Goal: Information Seeking & Learning: Learn about a topic

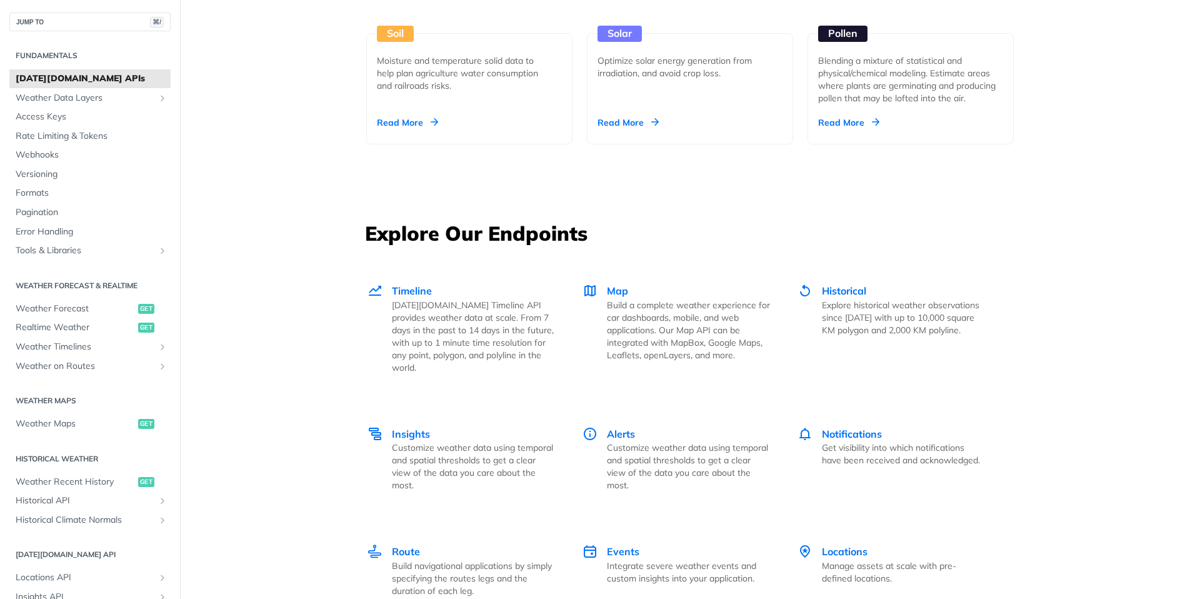
scroll to position [1519, 0]
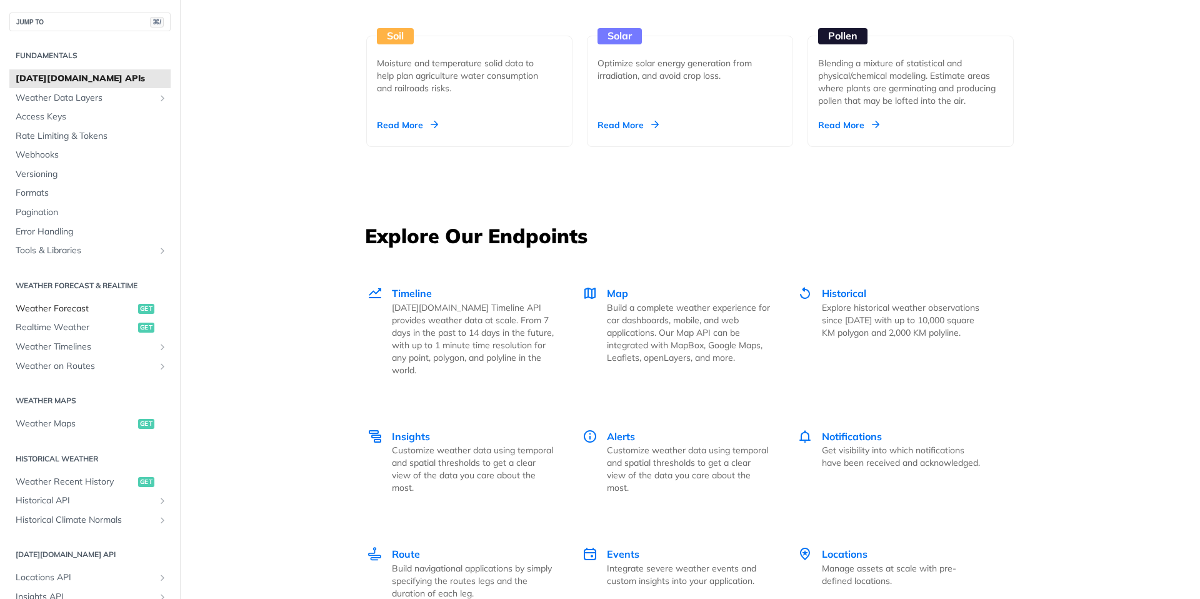
click at [42, 307] on span "Weather Forecast" at bounding box center [75, 308] width 119 height 12
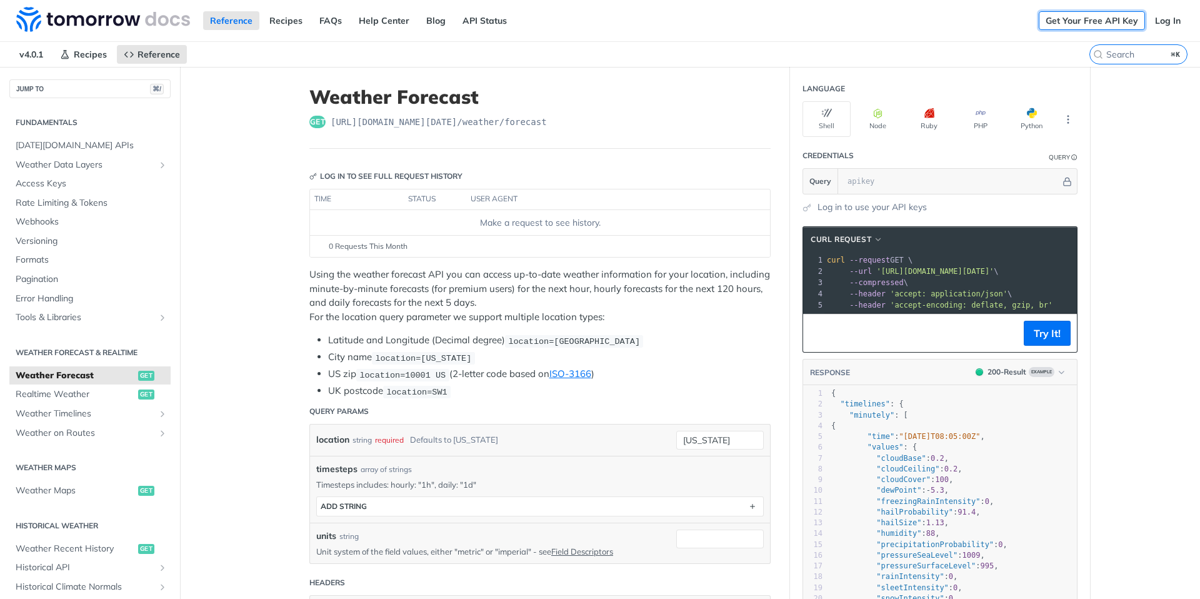
click at [1093, 24] on link "Get Your Free API Key" at bounding box center [1091, 20] width 106 height 19
click at [1180, 21] on link "Log In" at bounding box center [1167, 20] width 39 height 19
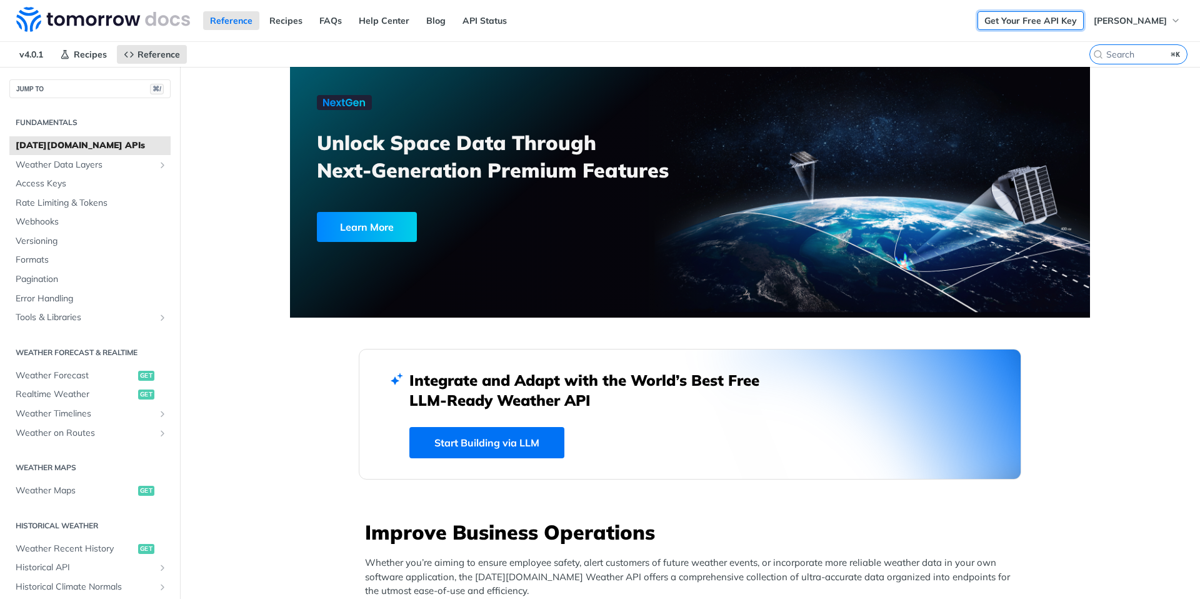
click at [1013, 21] on link "Get Your Free API Key" at bounding box center [1030, 20] width 106 height 19
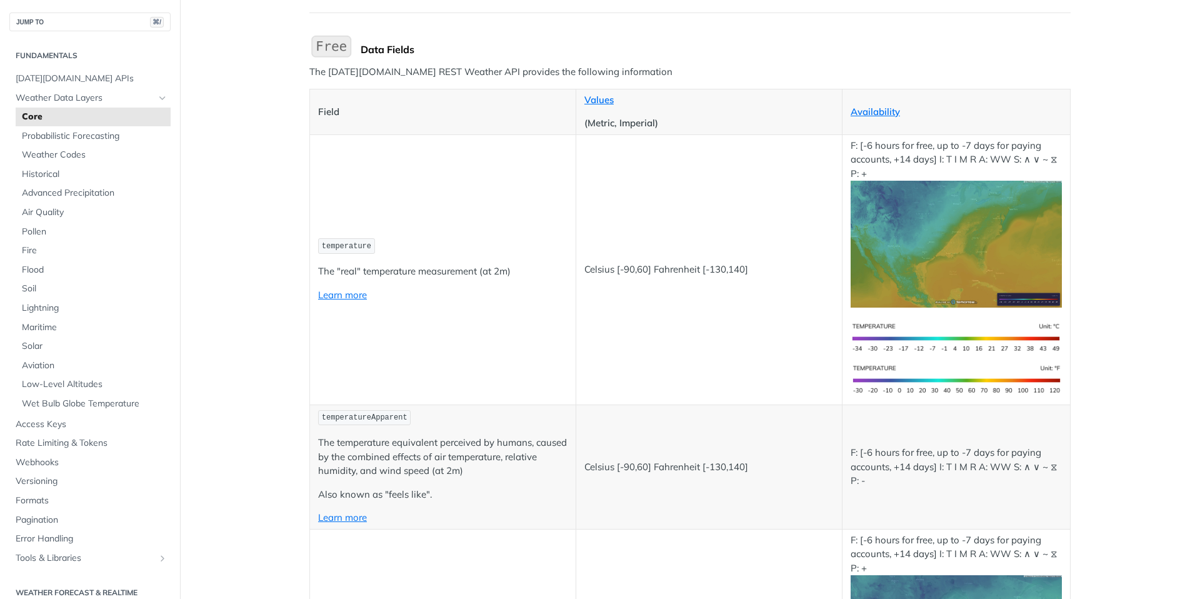
scroll to position [113, 0]
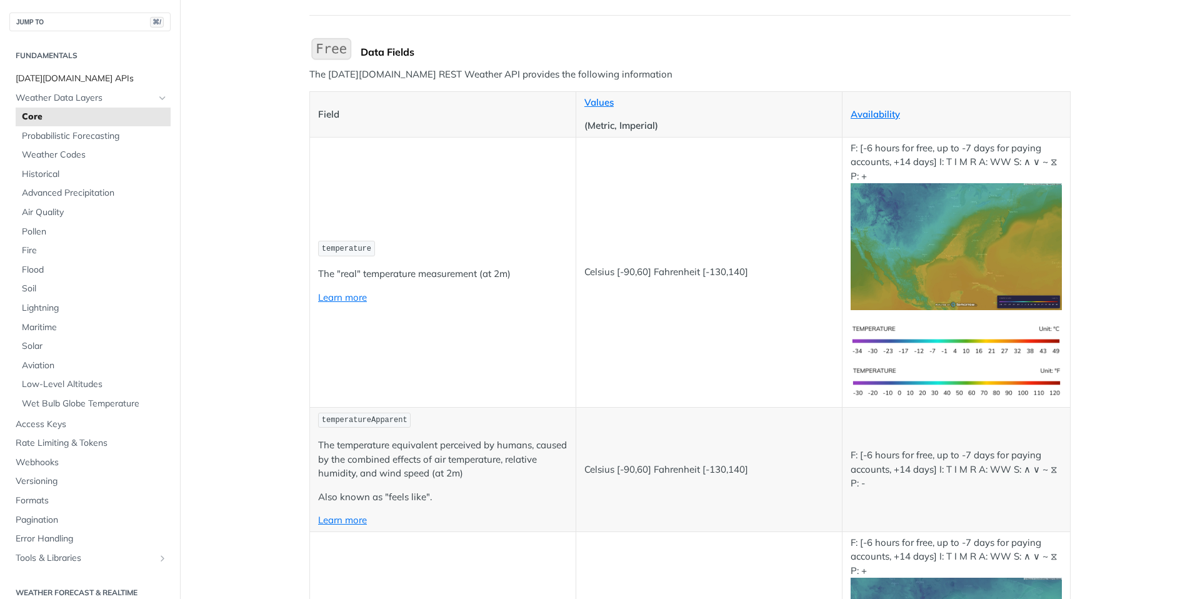
click at [46, 76] on span "[DATE][DOMAIN_NAME] APIs" at bounding box center [92, 78] width 152 height 12
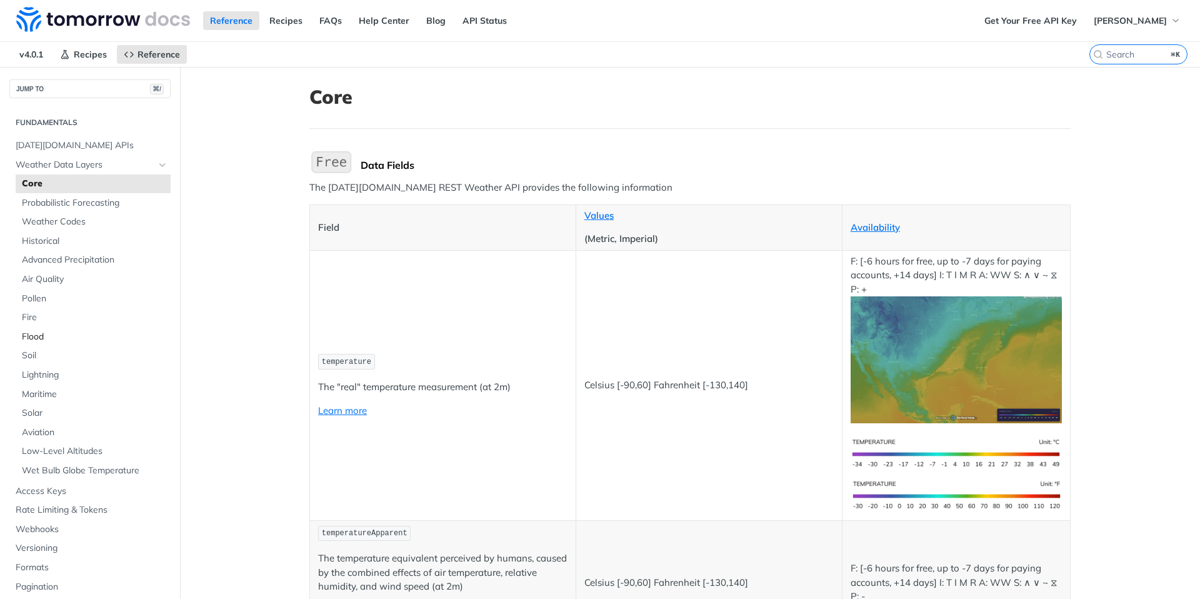
click at [42, 336] on span "Flood" at bounding box center [95, 337] width 146 height 12
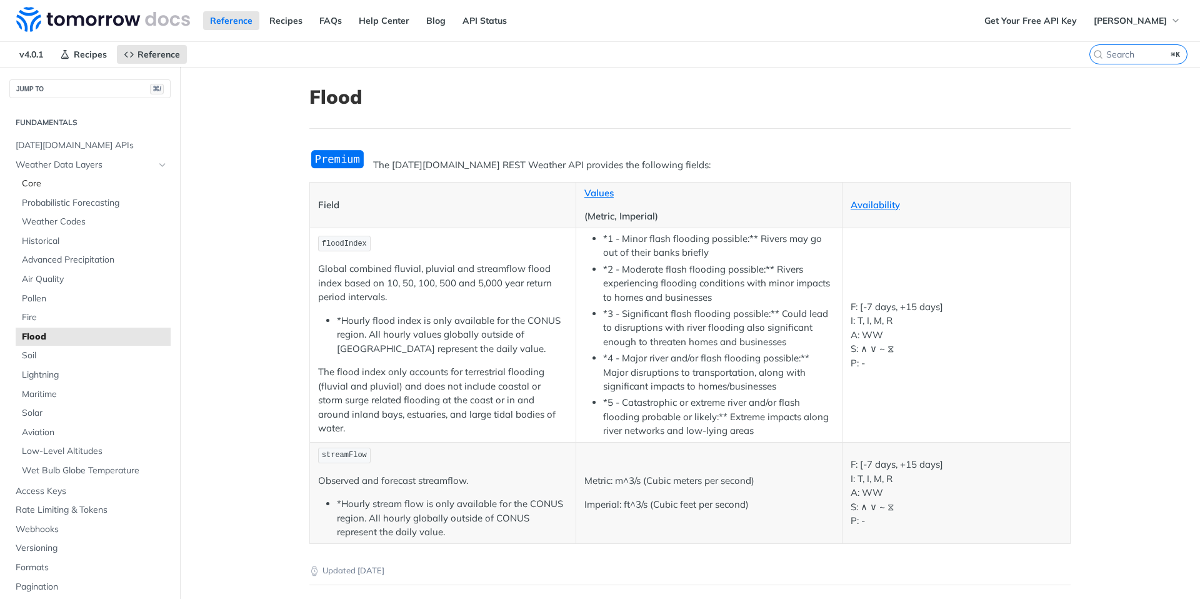
click at [44, 190] on link "Core" at bounding box center [93, 183] width 155 height 19
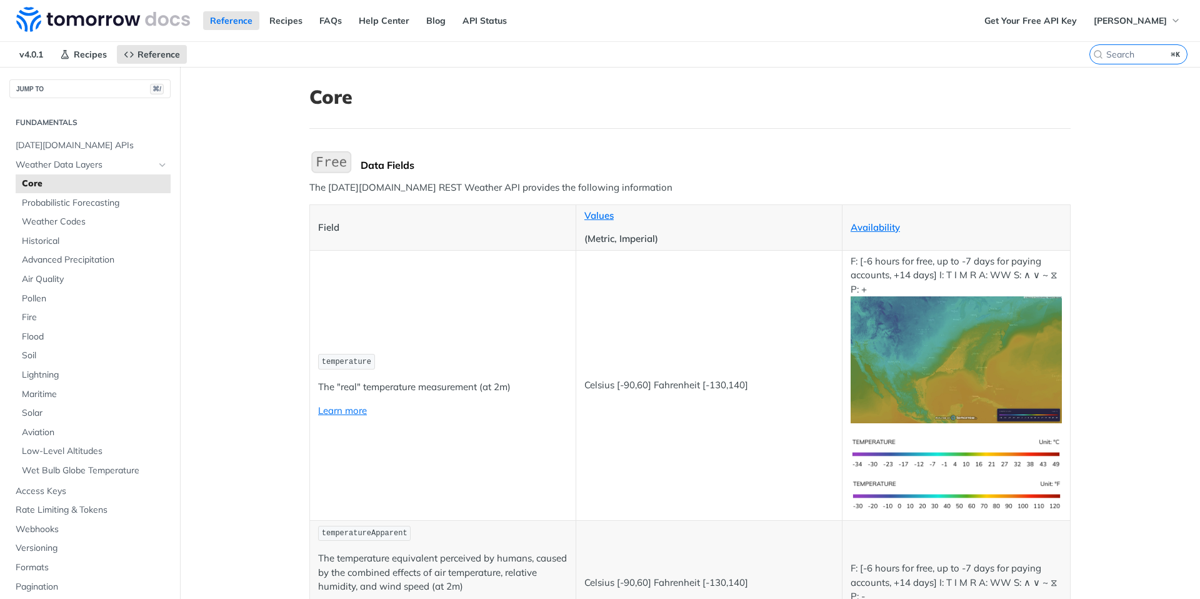
click at [345, 358] on span "temperature" at bounding box center [346, 361] width 49 height 9
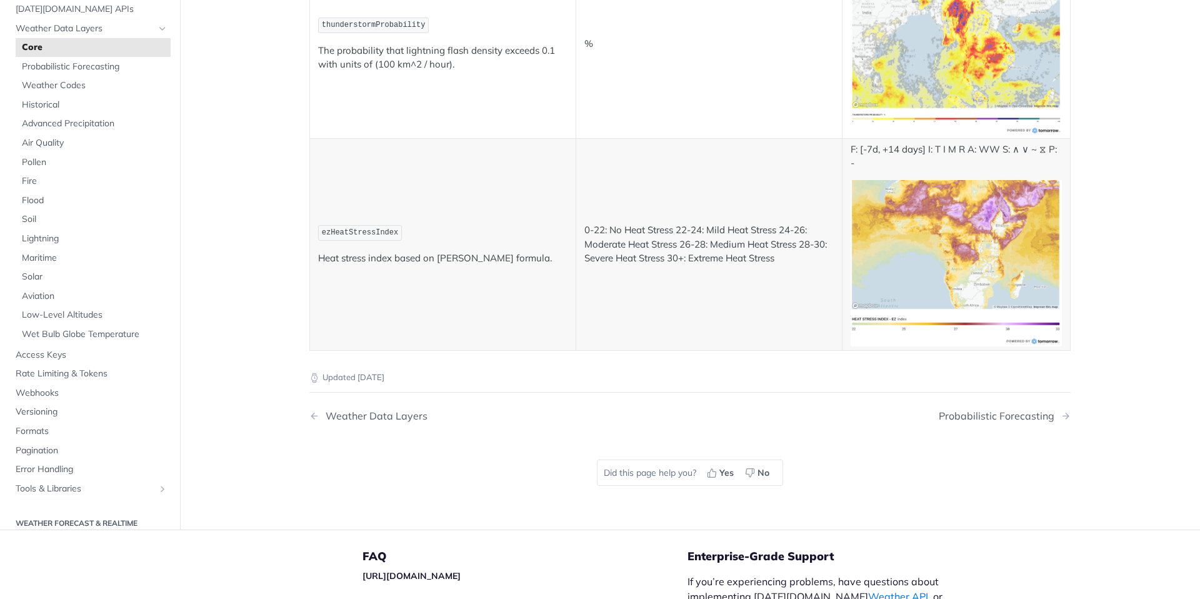
scroll to position [6765, 0]
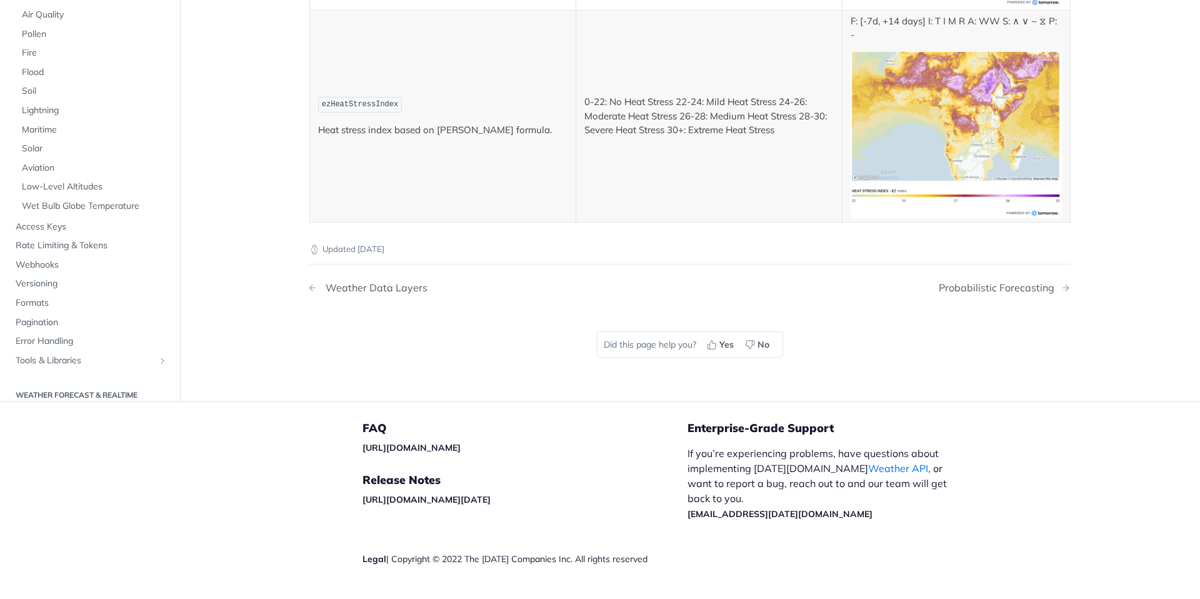
click at [374, 282] on div "Weather Data Layers" at bounding box center [373, 288] width 108 height 12
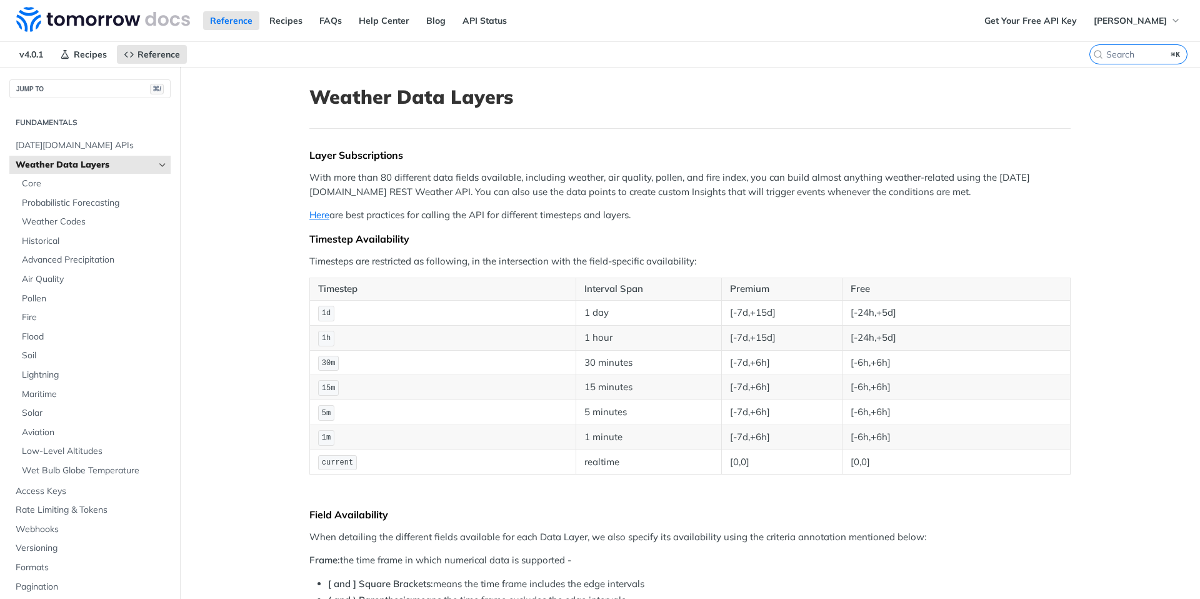
click at [326, 312] on span "1d" at bounding box center [326, 313] width 9 height 9
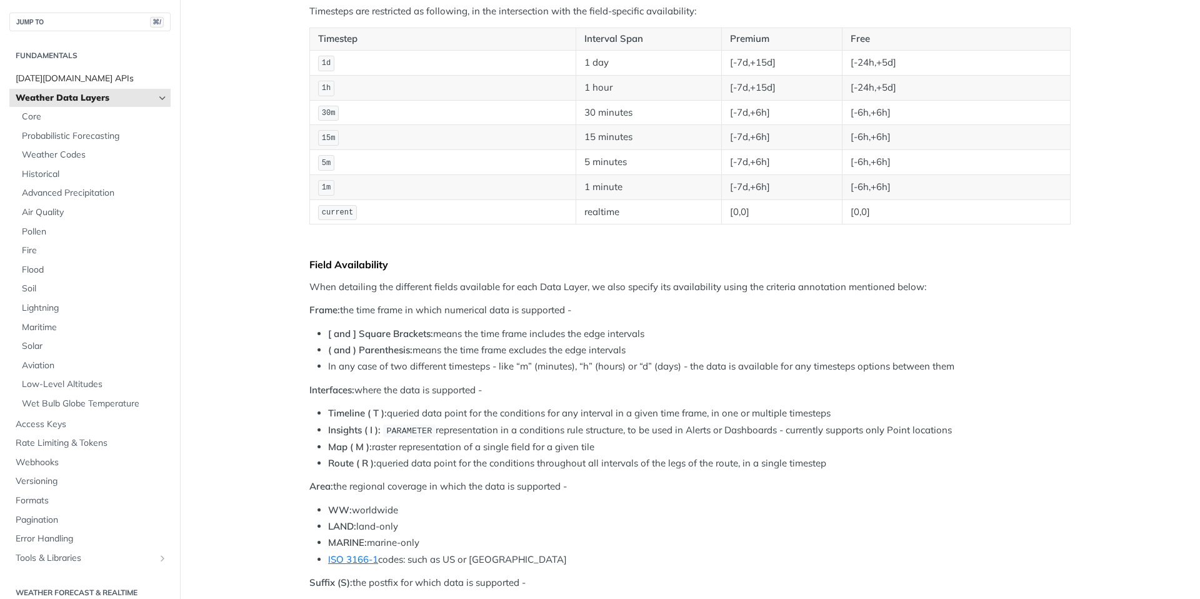
scroll to position [249, 0]
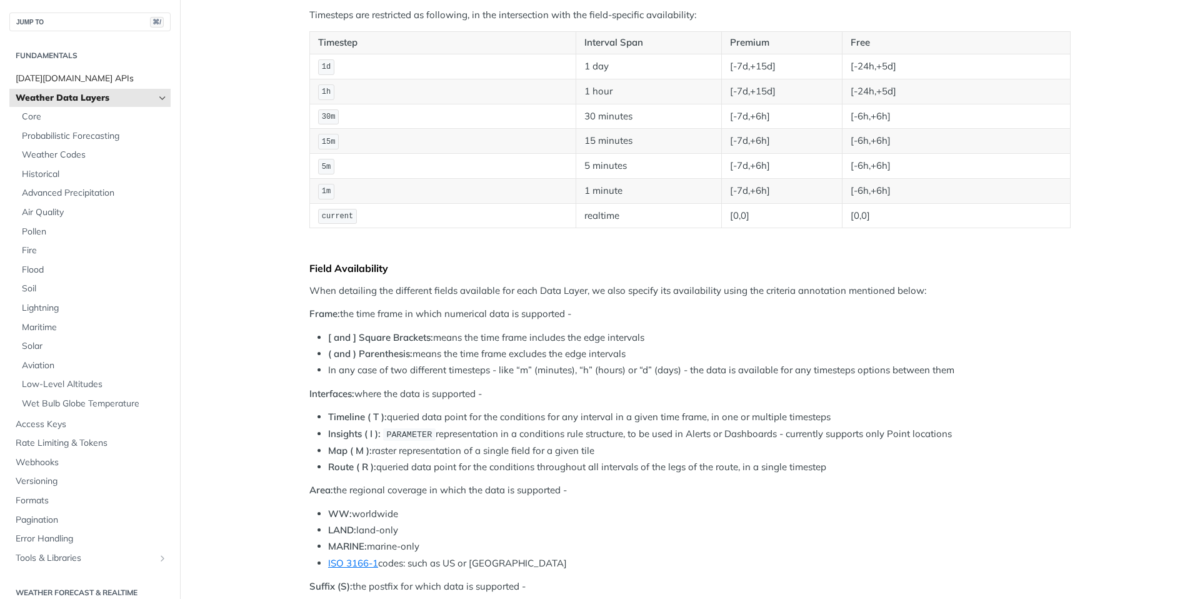
click at [70, 81] on span "[DATE][DOMAIN_NAME] APIs" at bounding box center [92, 78] width 152 height 12
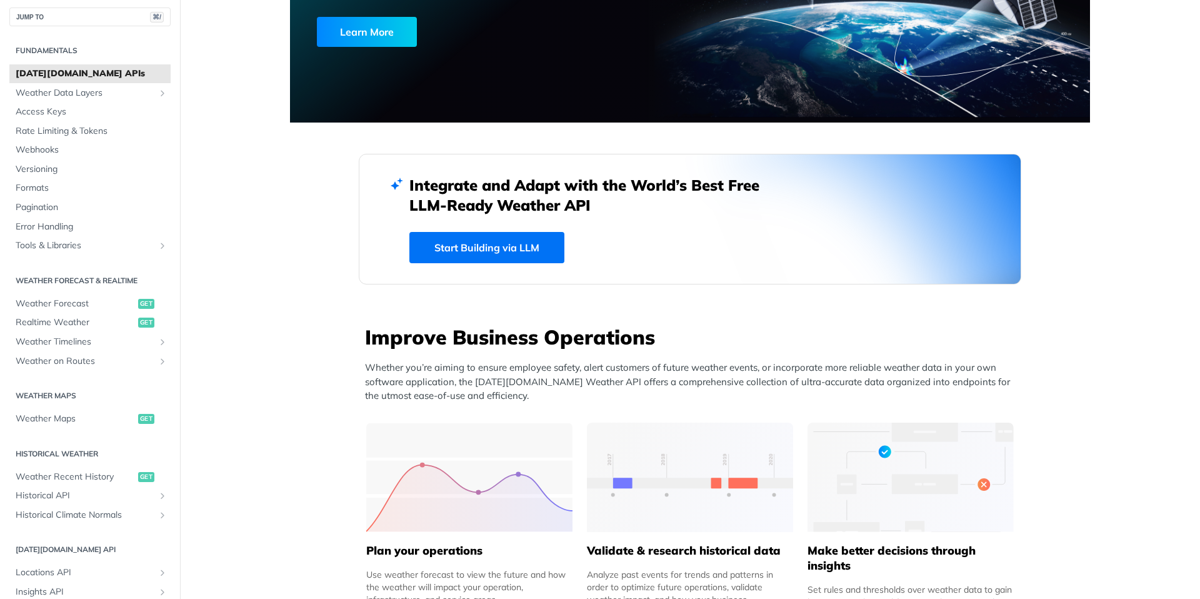
scroll to position [316, 0]
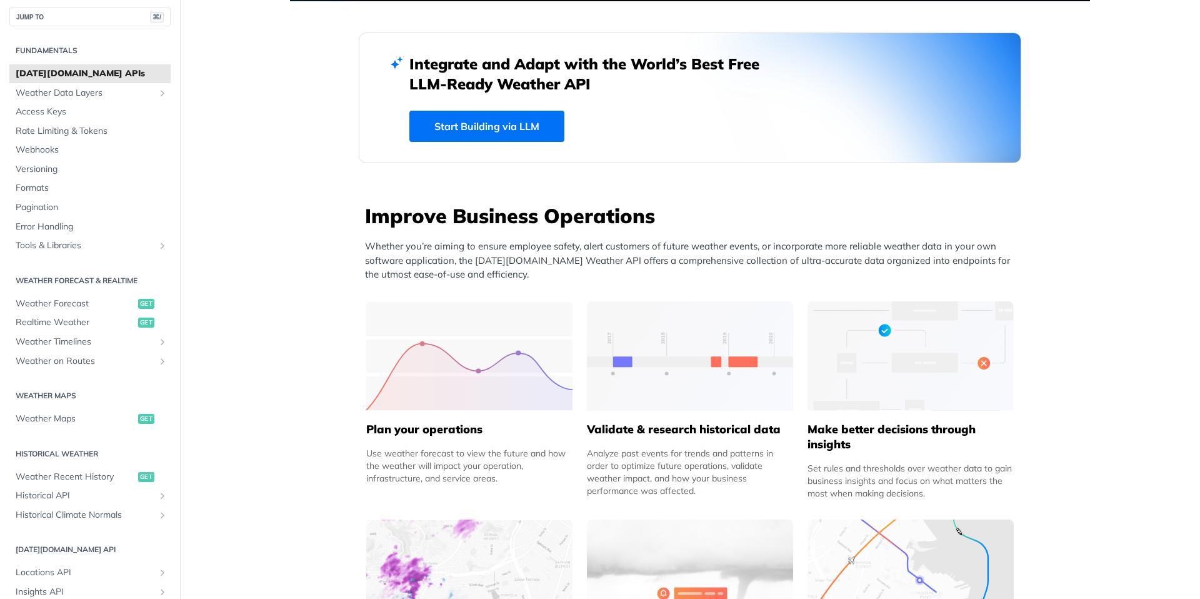
click at [492, 132] on link "Start Building via LLM" at bounding box center [486, 126] width 155 height 31
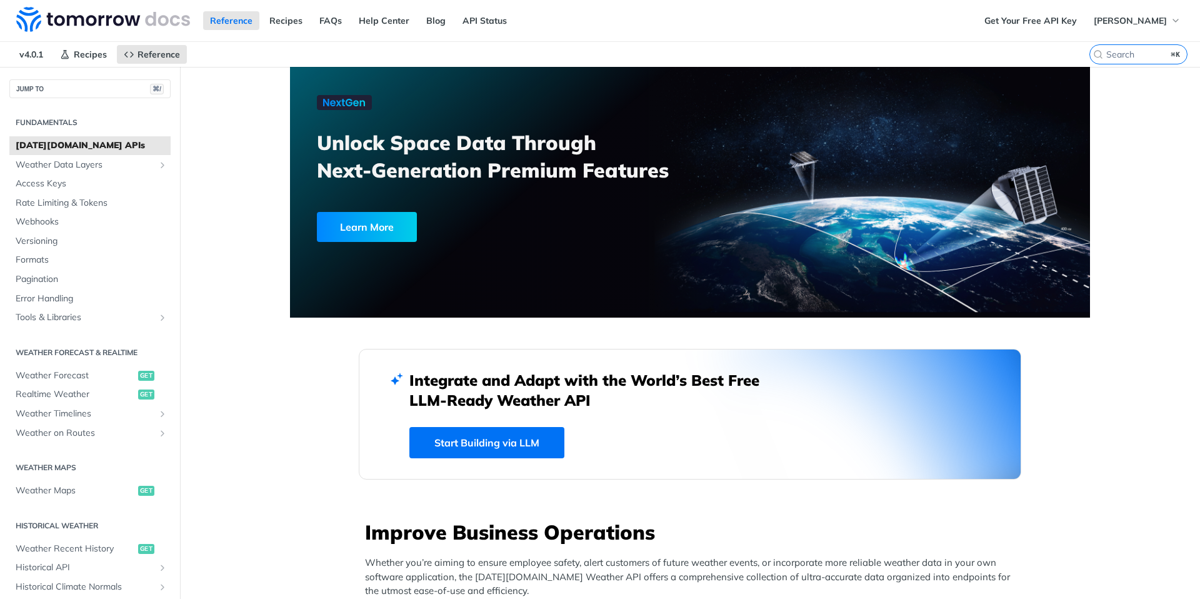
click at [57, 144] on span "[DATE][DOMAIN_NAME] APIs" at bounding box center [92, 145] width 152 height 12
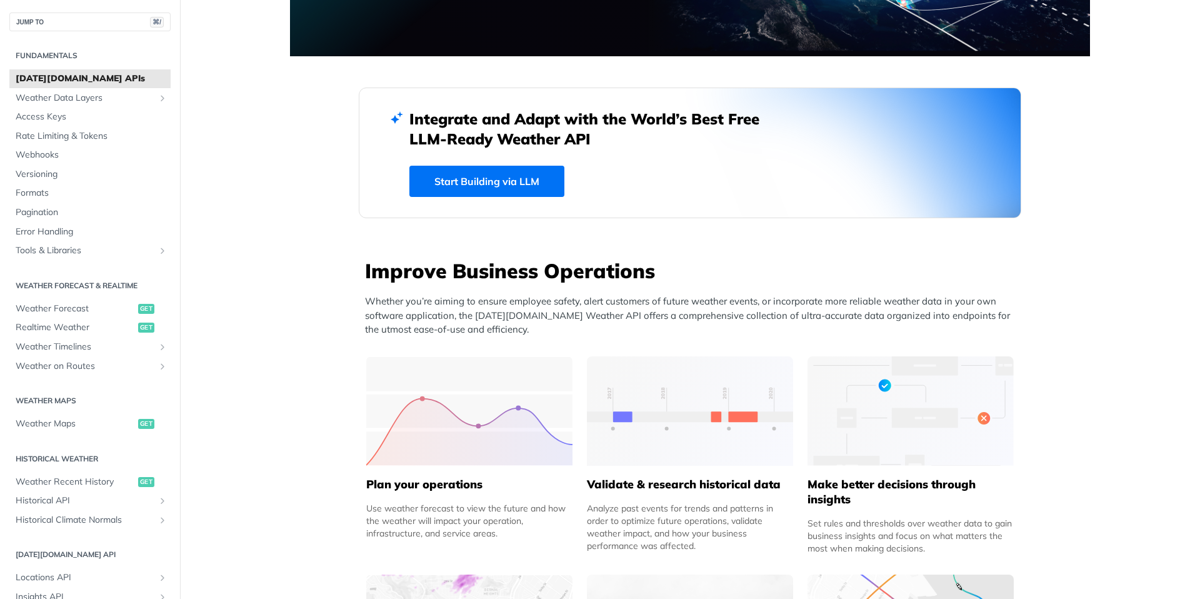
scroll to position [266, 0]
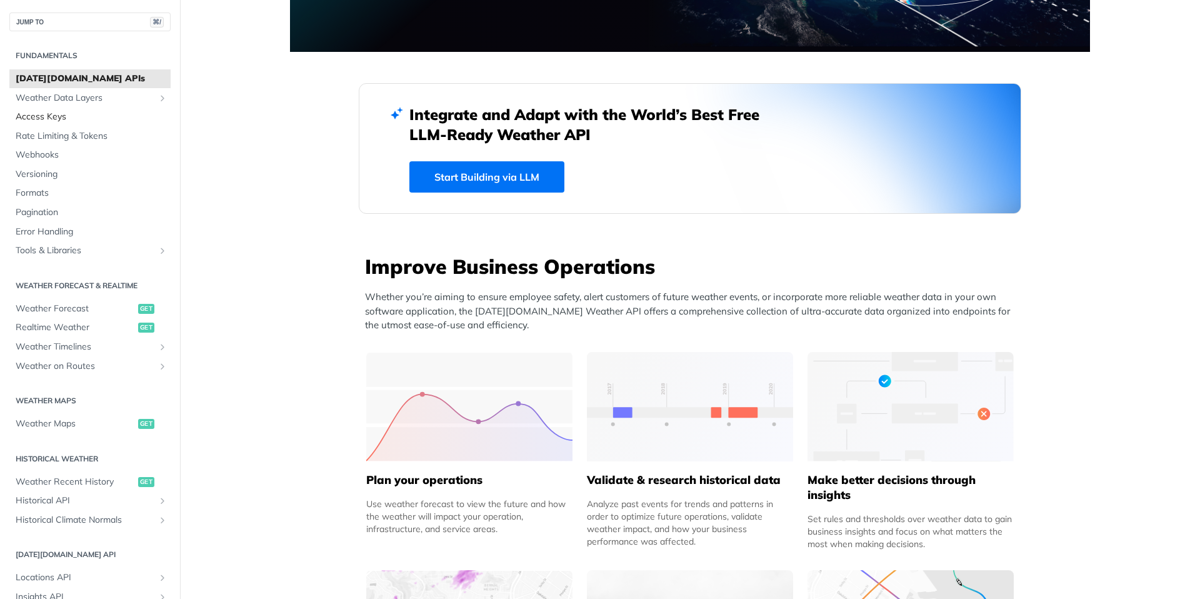
click at [73, 113] on span "Access Keys" at bounding box center [92, 117] width 152 height 12
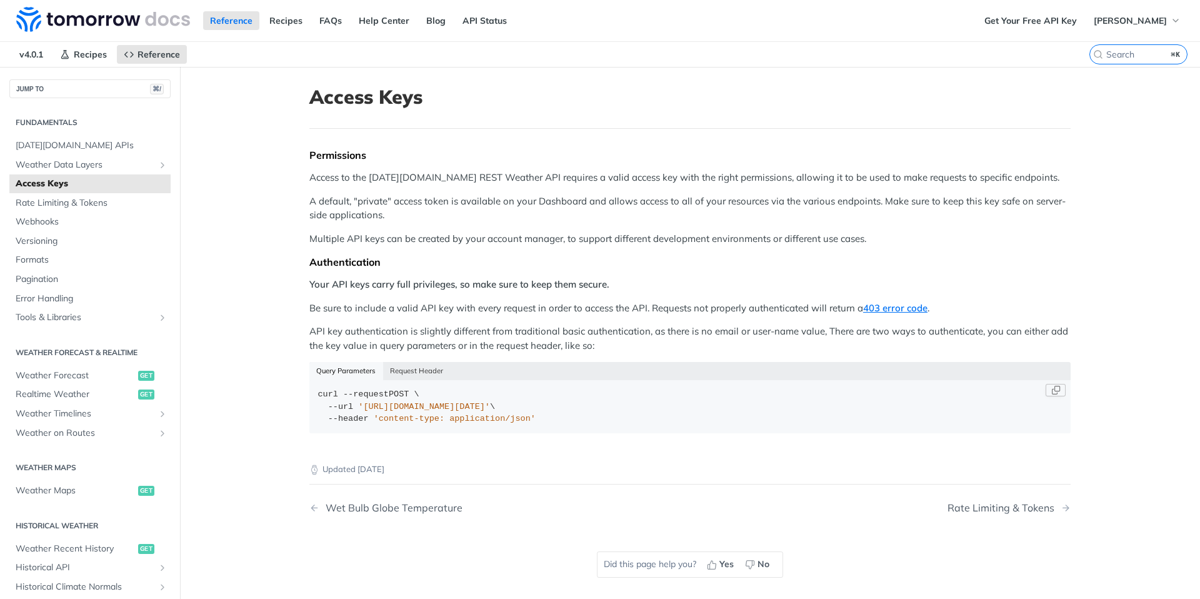
drag, startPoint x: 497, startPoint y: 408, endPoint x: 365, endPoint y: 403, distance: 132.5
click at [365, 403] on span "'[URL][DOMAIN_NAME][DATE]'" at bounding box center [424, 406] width 132 height 9
copy span "[URL][DOMAIN_NAME][DATE]"
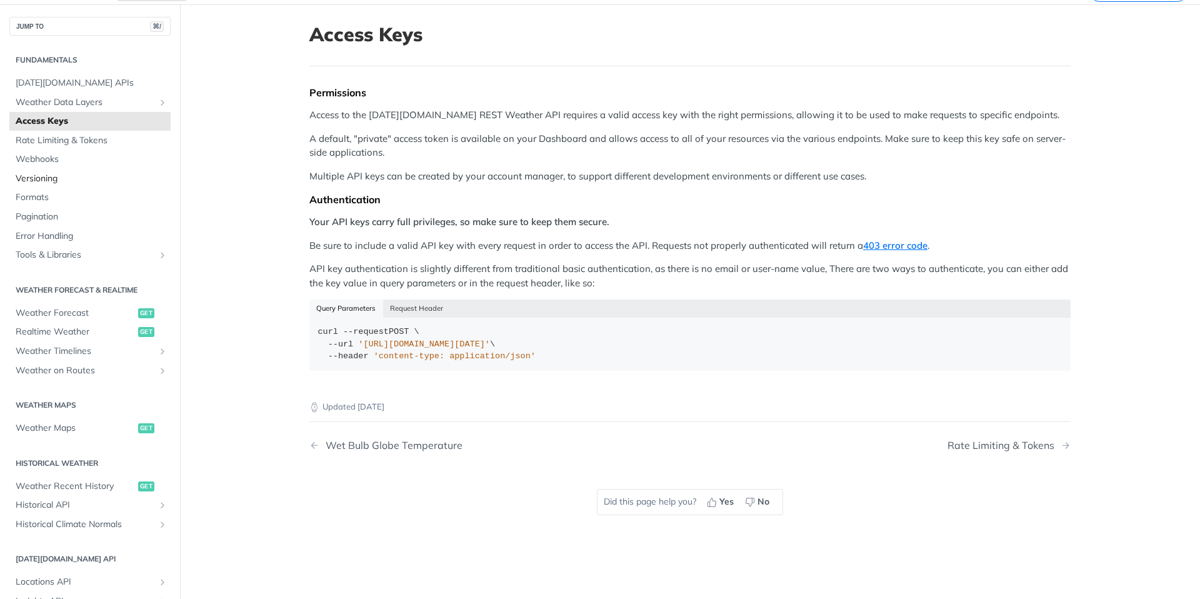
scroll to position [62, 0]
click at [38, 140] on span "Rate Limiting & Tokens" at bounding box center [92, 141] width 152 height 12
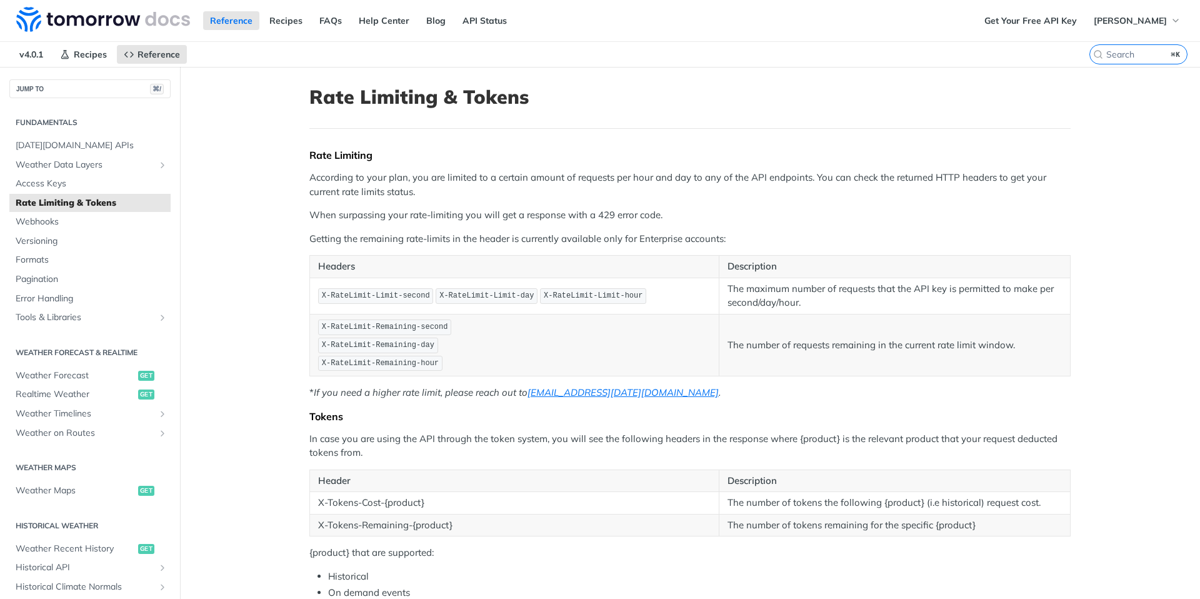
click at [374, 293] on span "X-RateLimit-Limit-second" at bounding box center [376, 295] width 108 height 9
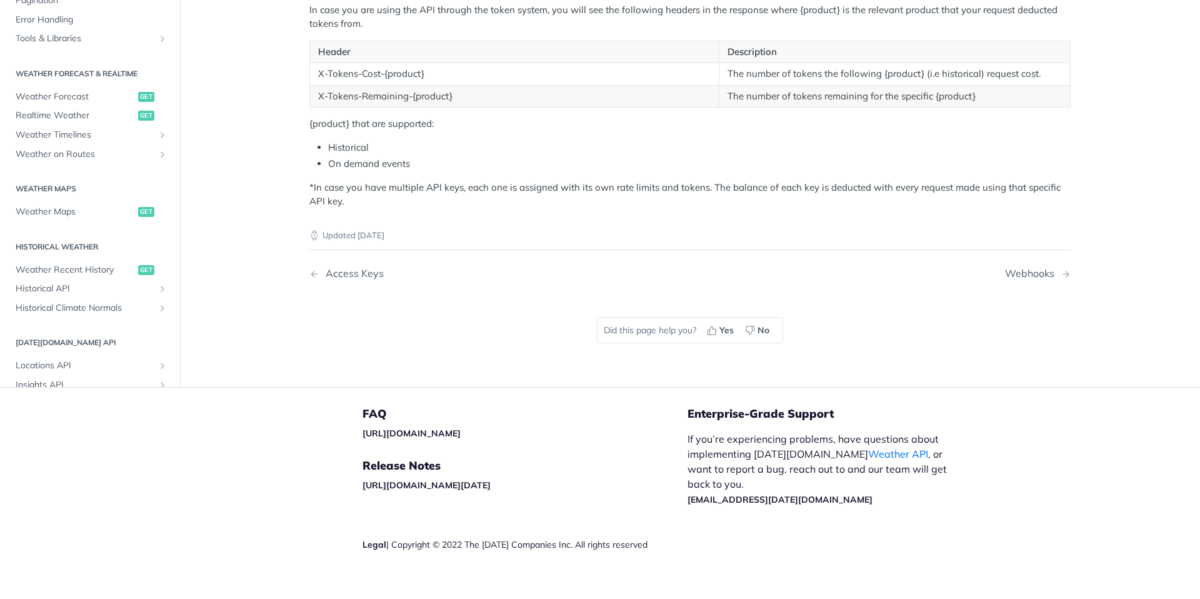
scroll to position [432, 0]
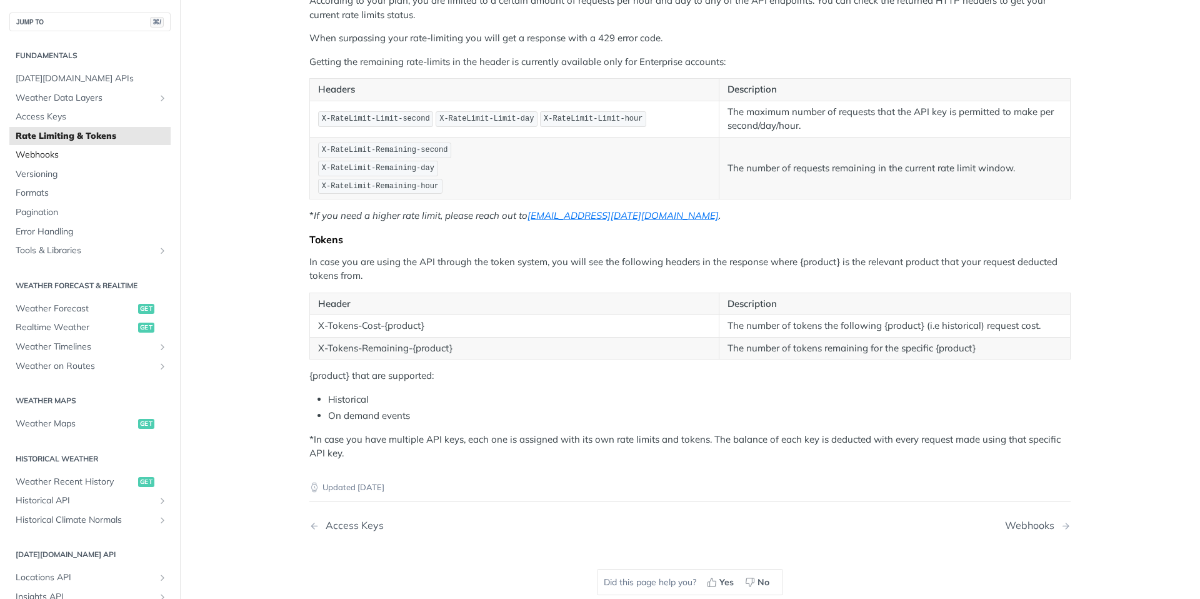
click at [89, 154] on span "Webhooks" at bounding box center [92, 155] width 152 height 12
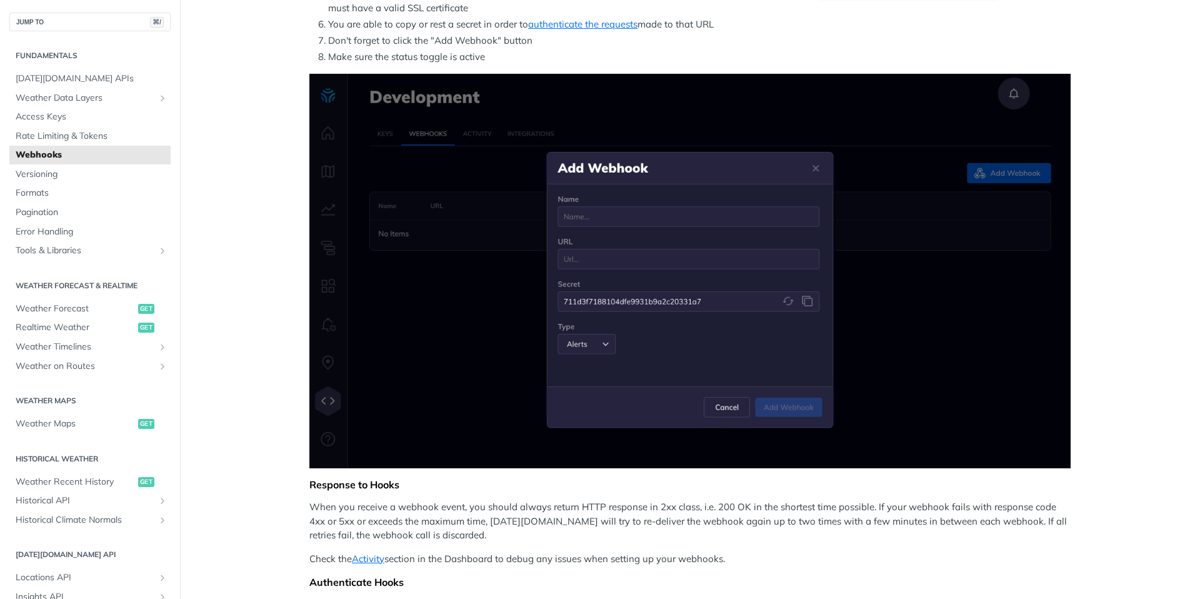
scroll to position [341, 0]
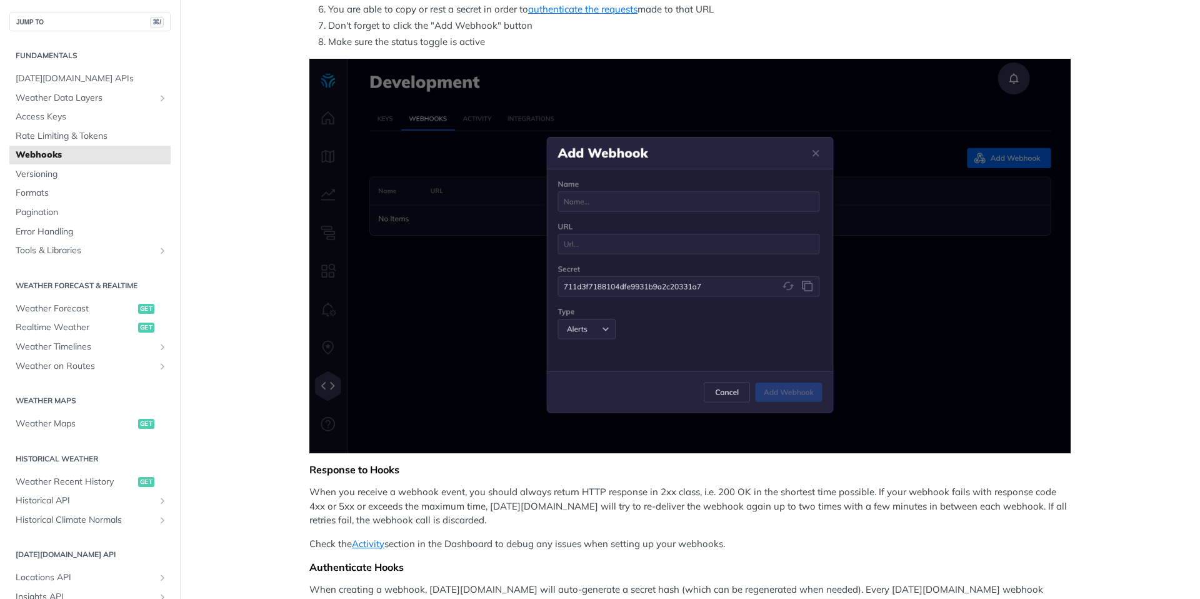
click at [298, 225] on article "Webhooks Webhooks allow you to receive real-time updates when a specific event …" at bounding box center [690, 410] width 800 height 1368
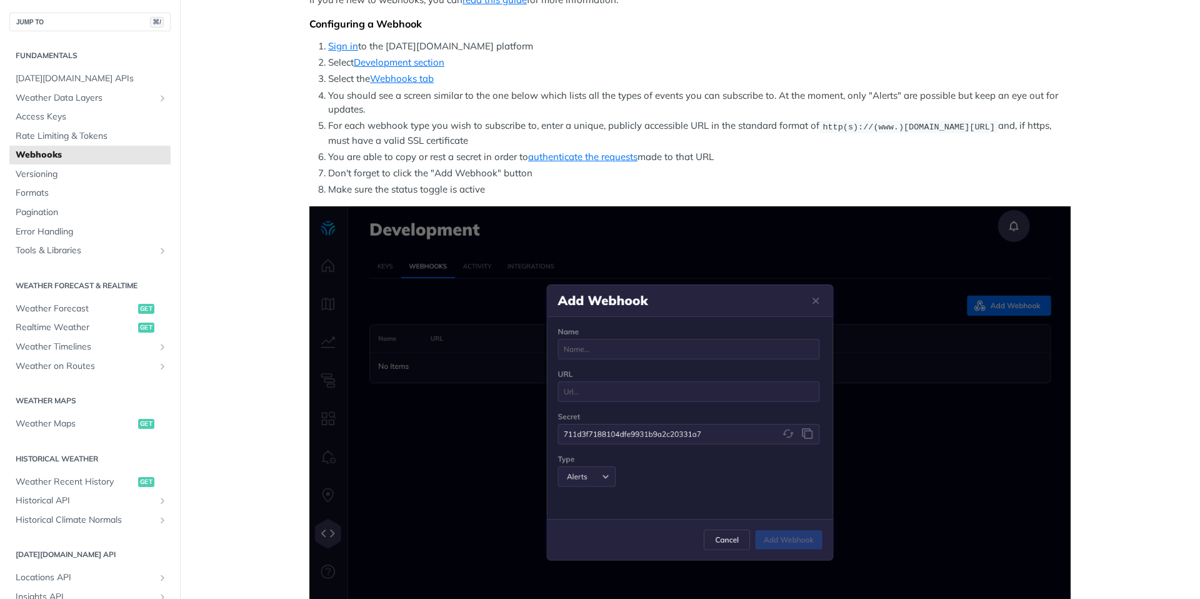
scroll to position [191, 0]
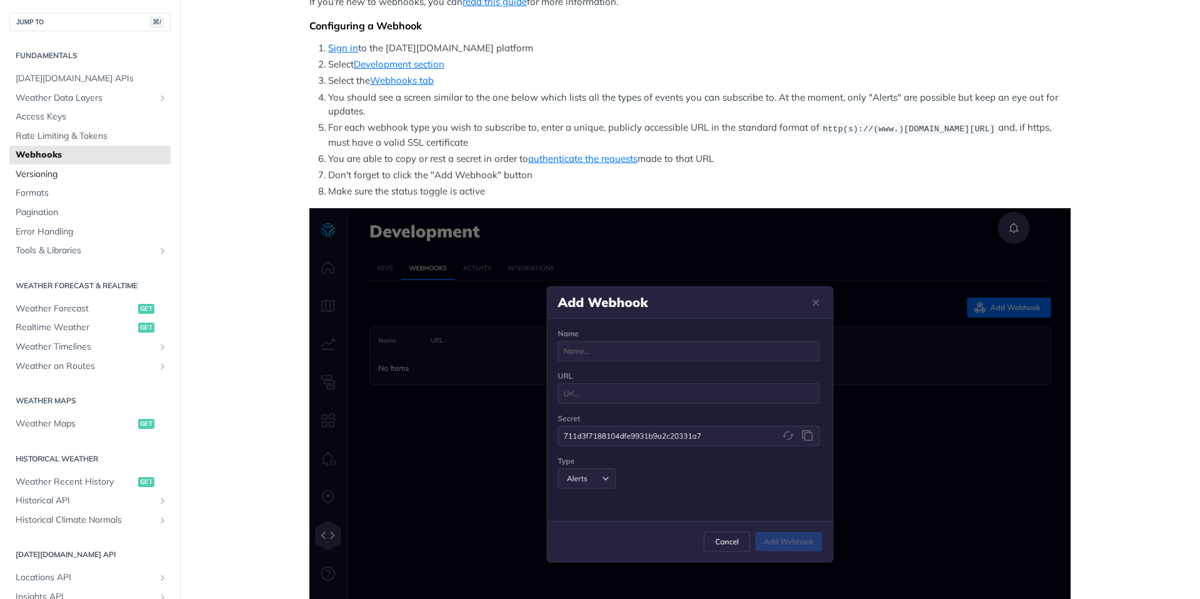
click at [64, 180] on link "Versioning" at bounding box center [89, 174] width 161 height 19
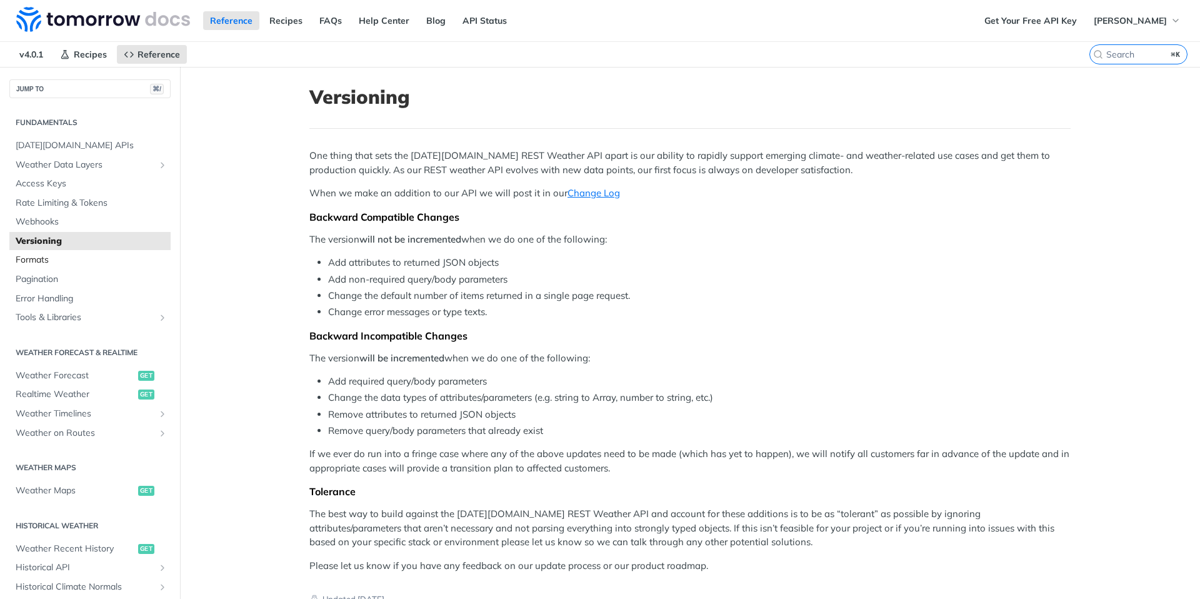
click at [42, 257] on span "Formats" at bounding box center [92, 260] width 152 height 12
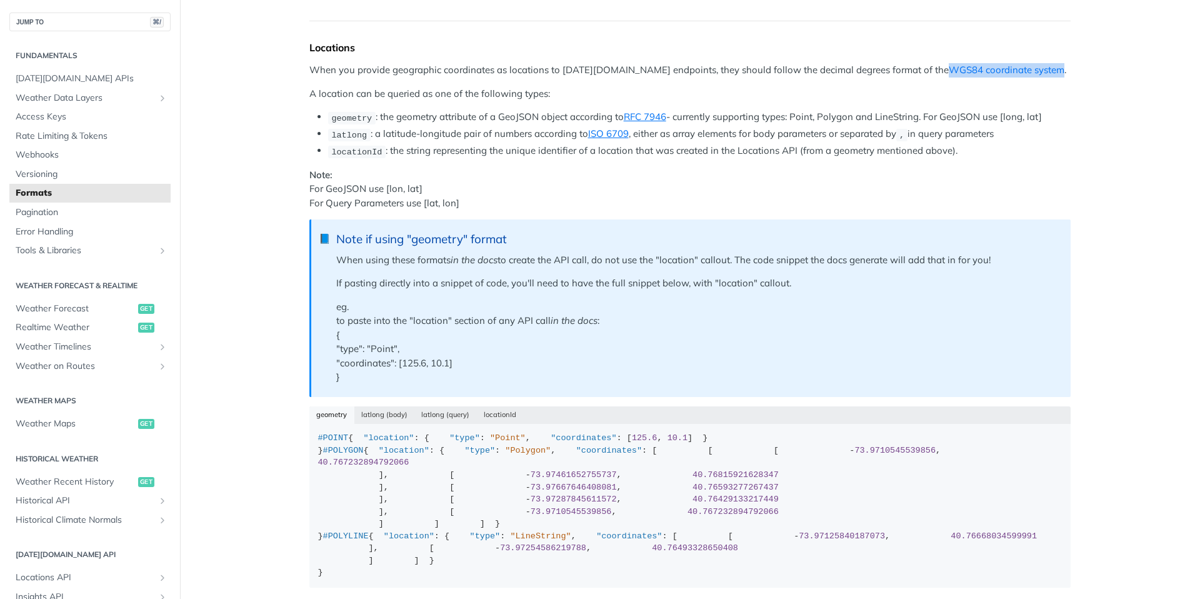
scroll to position [111, 0]
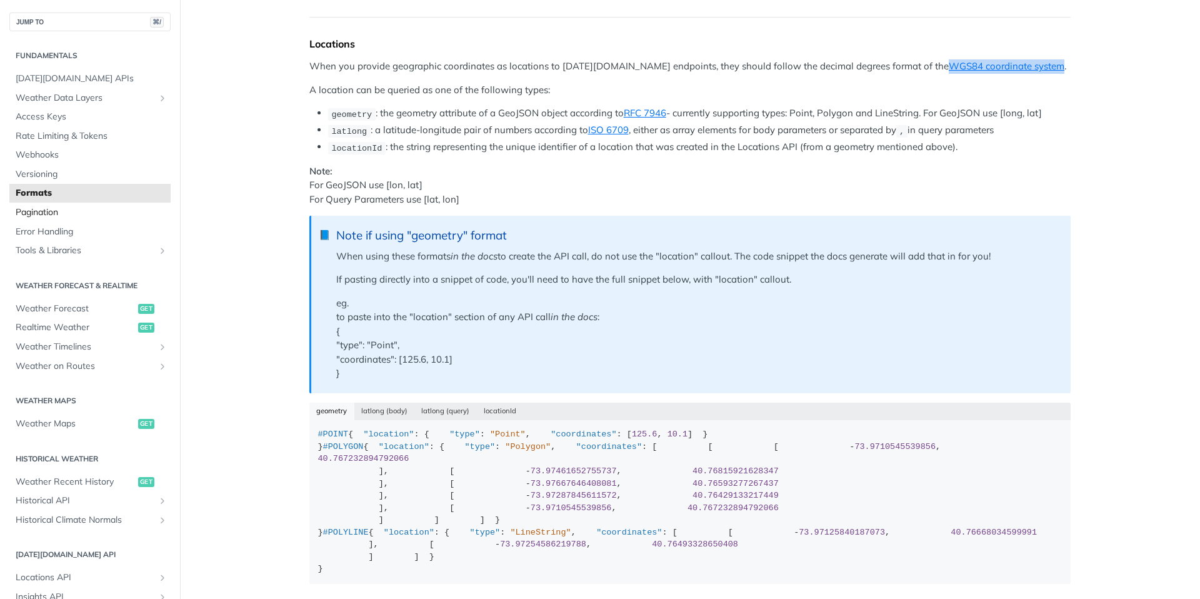
click at [44, 209] on span "Pagination" at bounding box center [92, 212] width 152 height 12
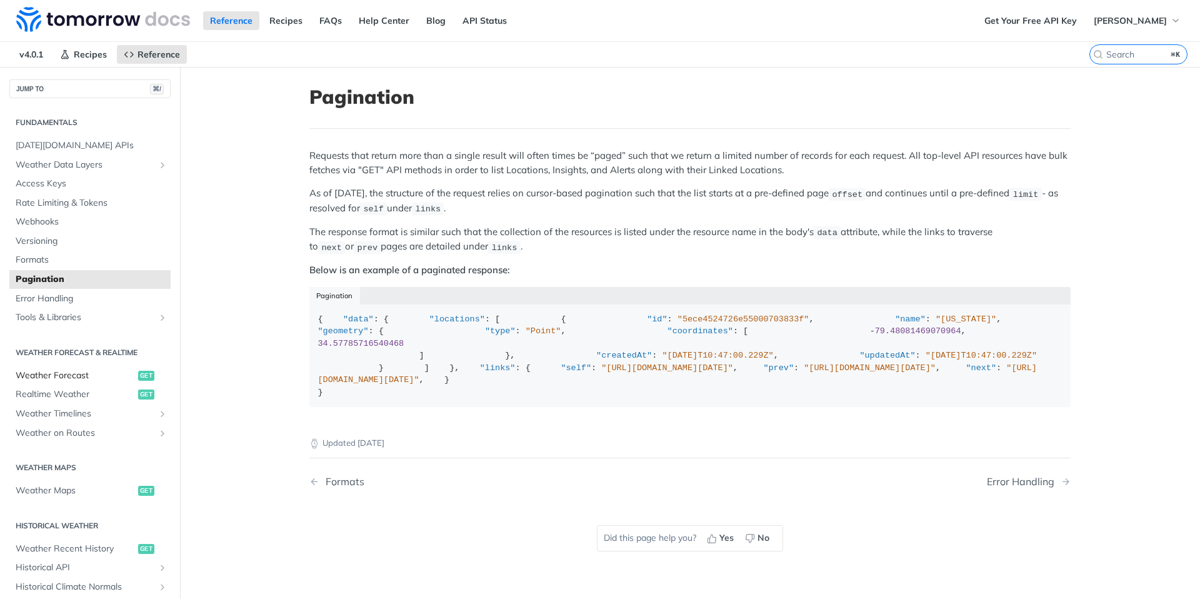
click at [93, 380] on span "Weather Forecast" at bounding box center [75, 375] width 119 height 12
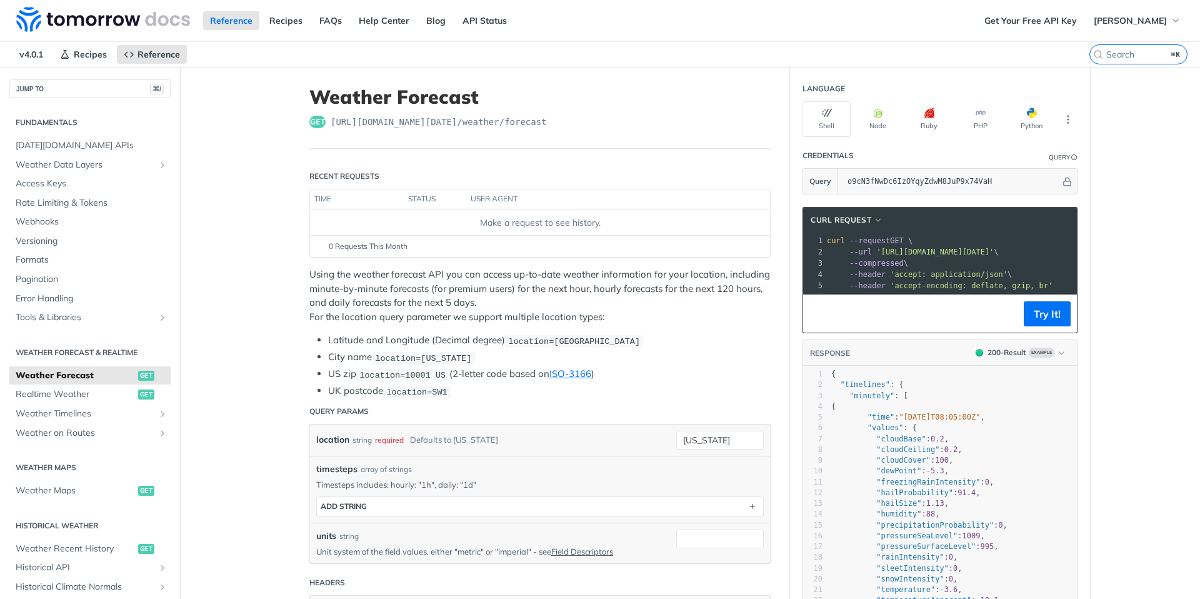
click at [356, 125] on span "[URL][DOMAIN_NAME][DATE] /weather/forecast" at bounding box center [439, 122] width 216 height 12
click at [87, 398] on span "Realtime Weather" at bounding box center [75, 394] width 119 height 12
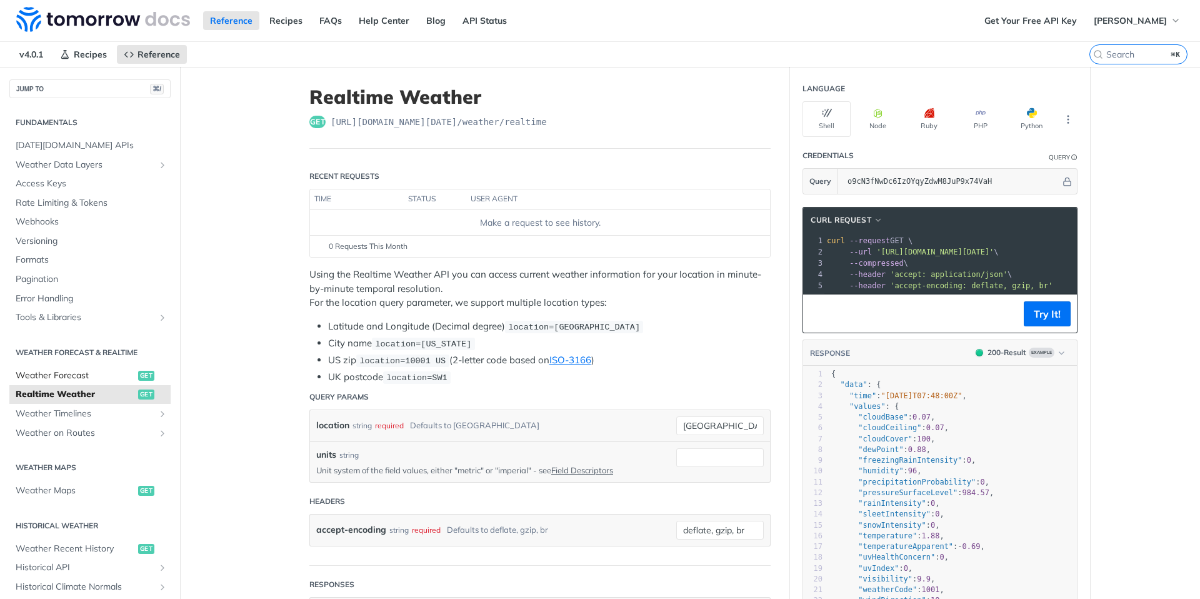
click at [111, 379] on span "Weather Forecast" at bounding box center [75, 375] width 119 height 12
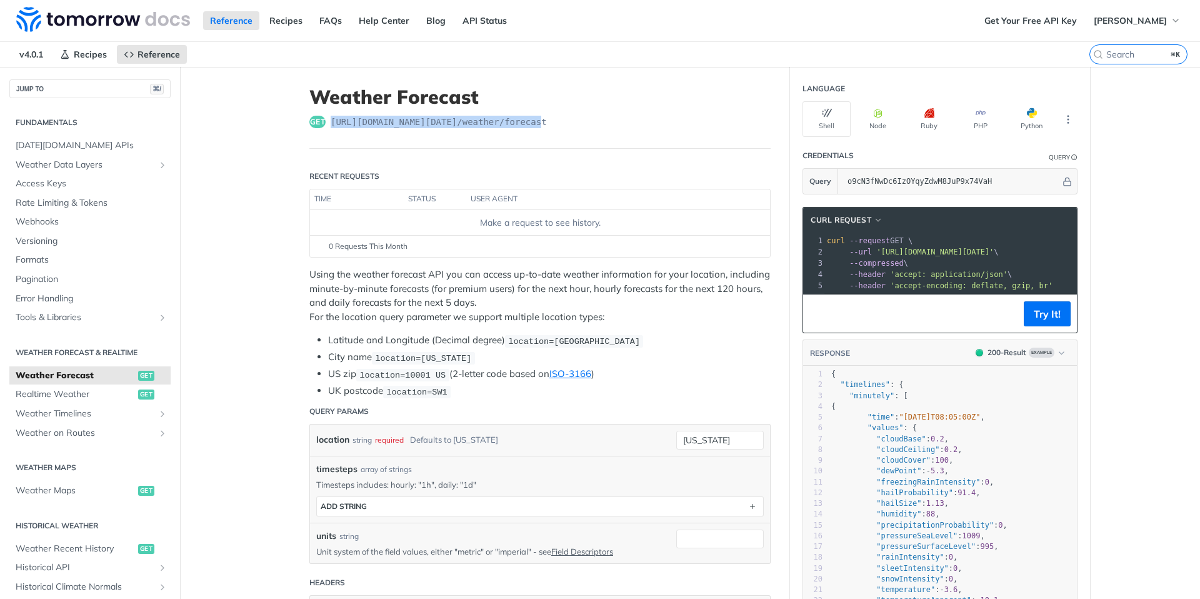
drag, startPoint x: 554, startPoint y: 122, endPoint x: 332, endPoint y: 118, distance: 222.5
click at [332, 118] on span "[URL][DOMAIN_NAME][DATE] /weather/forecast" at bounding box center [439, 122] width 216 height 12
copy span "[URL][DOMAIN_NAME][DATE] /weather/forecas"
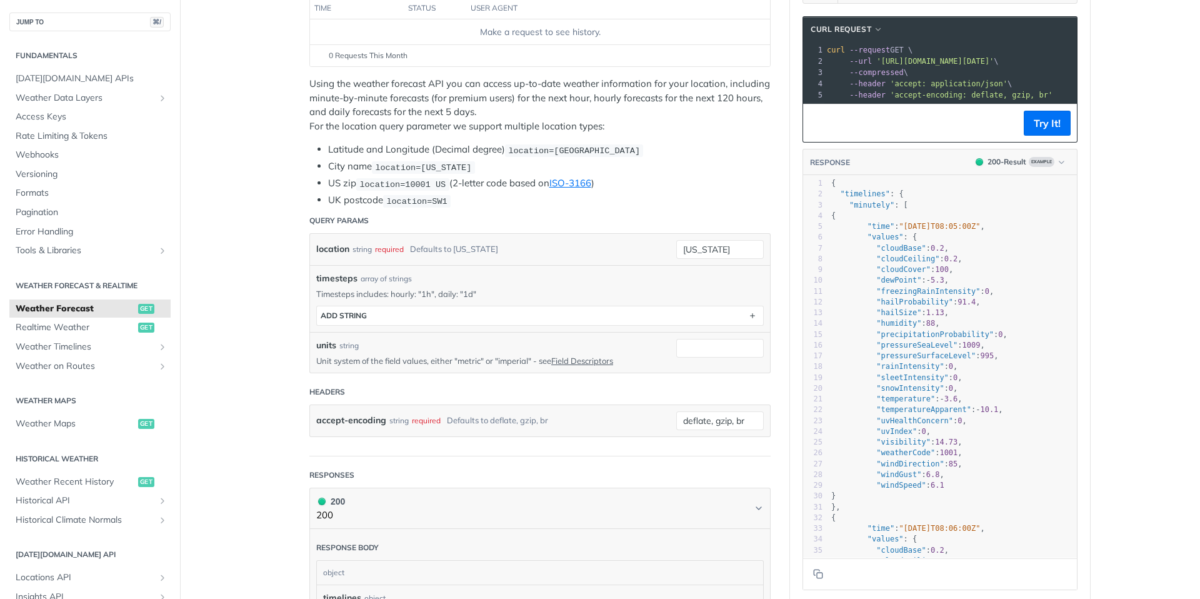
scroll to position [189, 0]
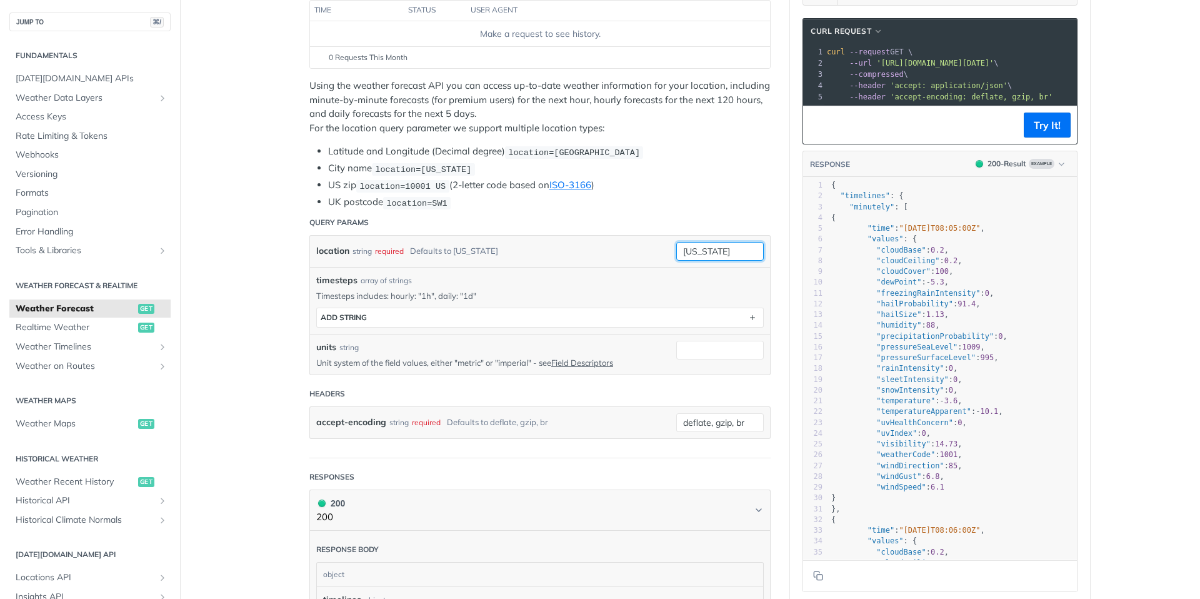
click at [716, 243] on input "[US_STATE]" at bounding box center [719, 251] width 87 height 19
click at [758, 180] on li "US zip location=10001 [GEOGRAPHIC_DATA] (2-letter code based on ISO-3166 )" at bounding box center [549, 185] width 442 height 14
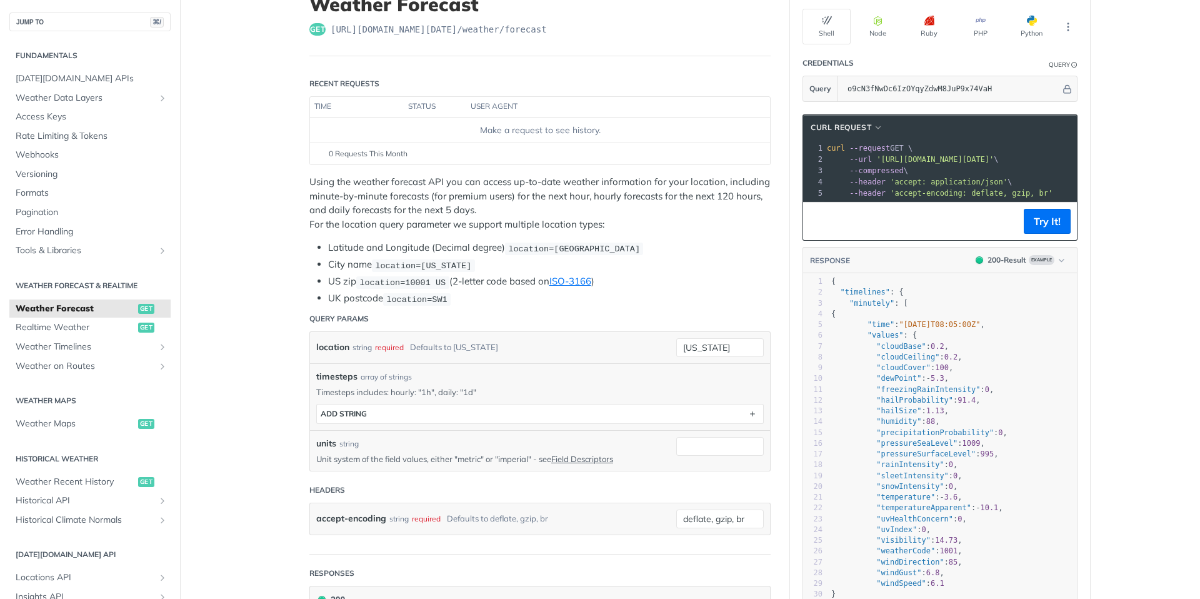
scroll to position [91, 0]
click at [977, 164] on span "'[URL][DOMAIN_NAME][DATE]'" at bounding box center [934, 160] width 117 height 9
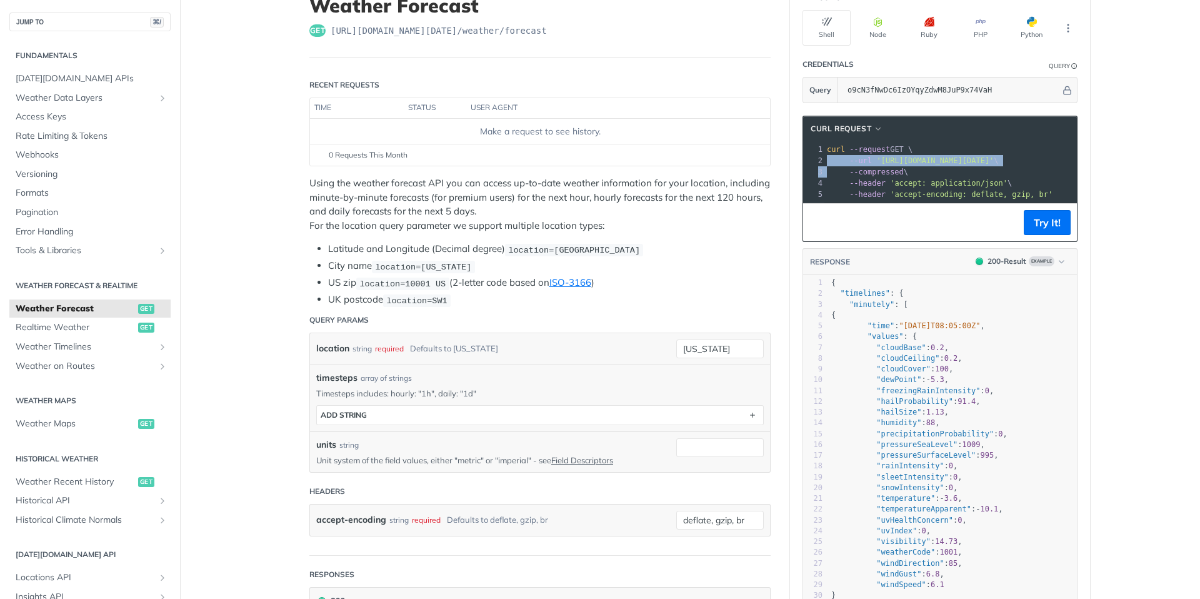
click at [977, 164] on span "'[URL][DOMAIN_NAME][DATE]'" at bounding box center [934, 160] width 117 height 9
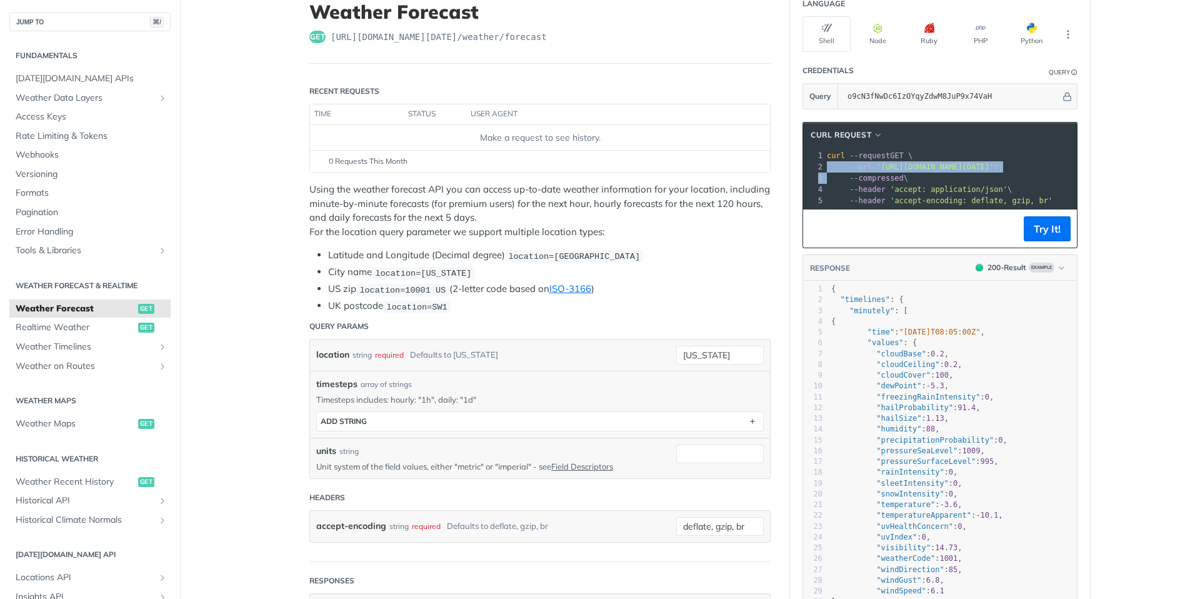
scroll to position [84, 0]
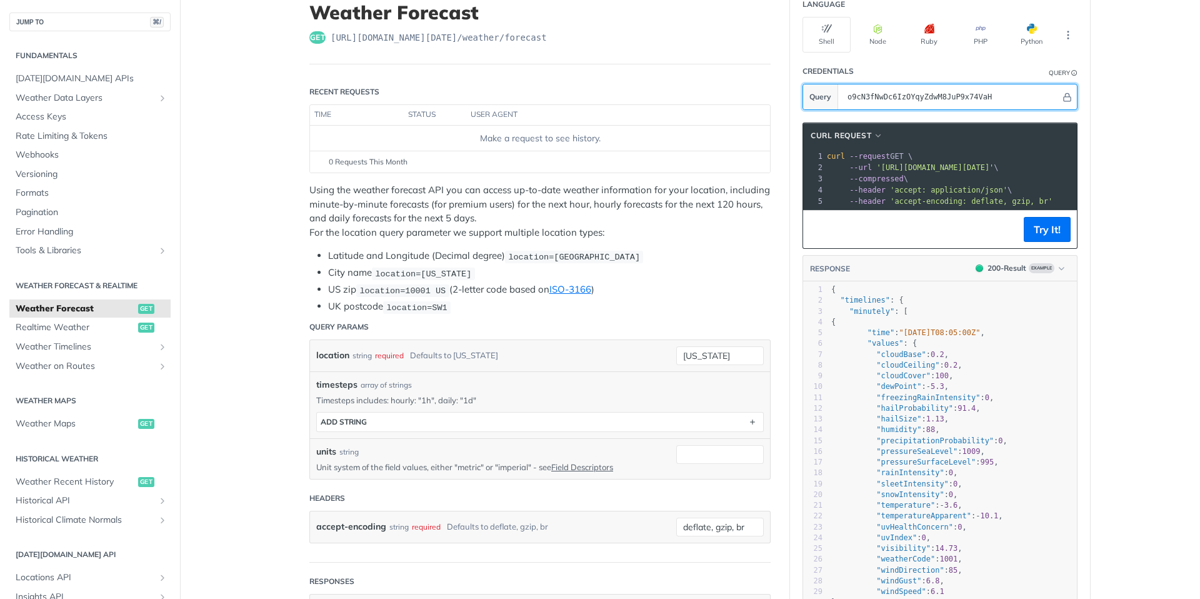
click at [948, 100] on input "o9cN3fNwDc6IzOYqyZdwM8JuP9x74VaH" at bounding box center [950, 96] width 219 height 25
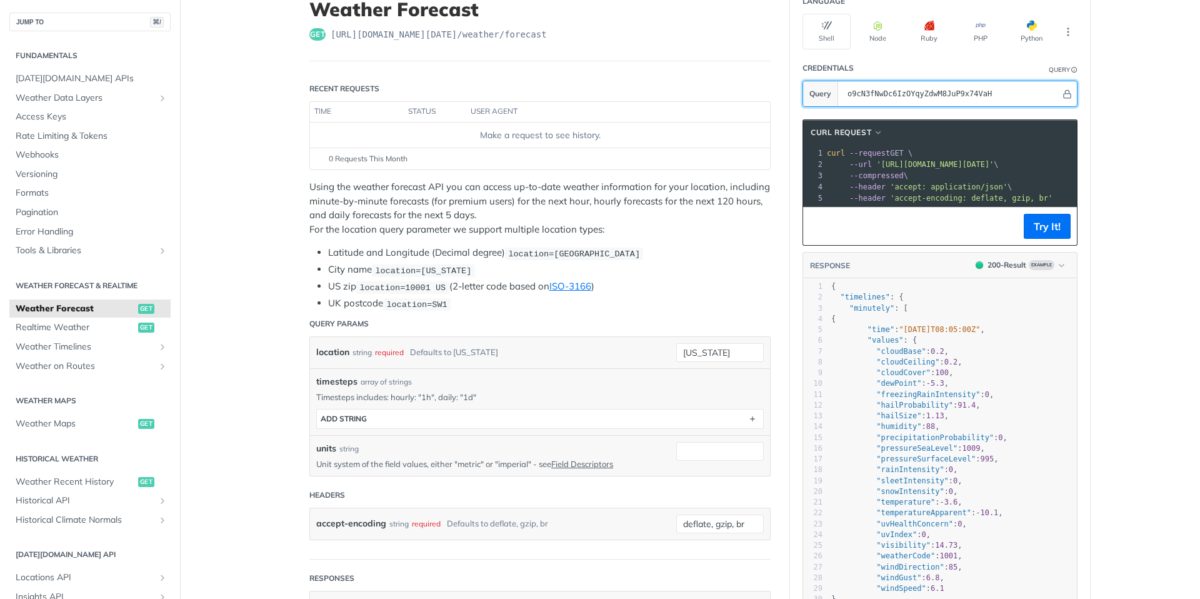
click at [948, 100] on input "o9cN3fNwDc6IzOYqyZdwM8JuP9x74VaH" at bounding box center [950, 93] width 219 height 25
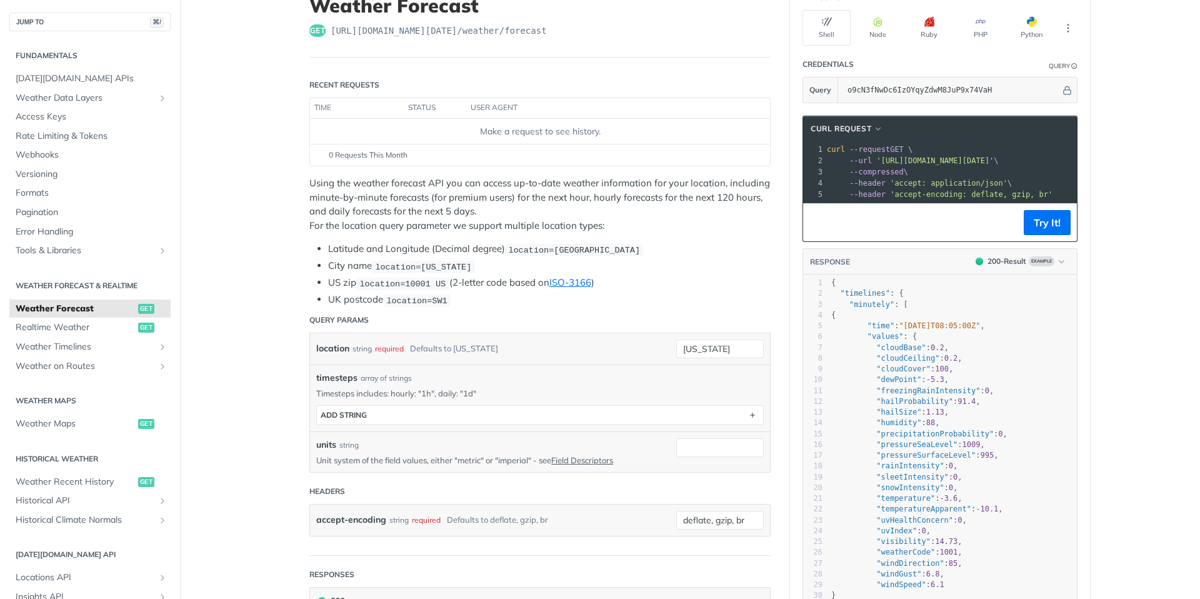
click at [898, 167] on div "1 curl --request GET \ 2 --url '[URL][DOMAIN_NAME][DATE]' \ 3 --compressed \ 4 …" at bounding box center [1092, 172] width 537 height 56
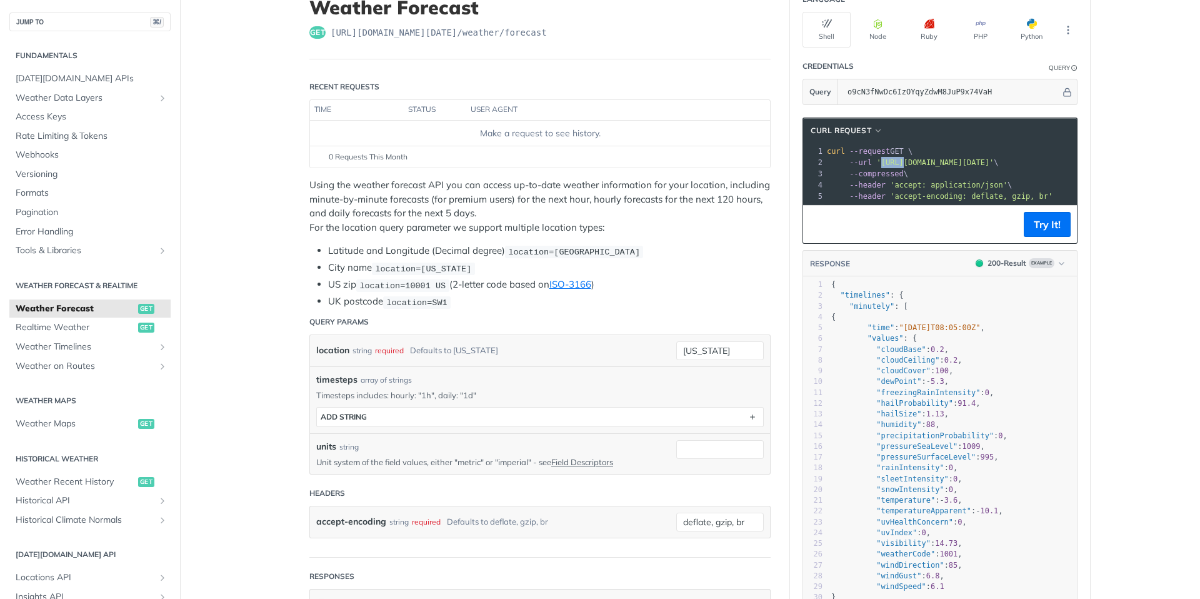
click at [898, 168] on pre "--compressed \" at bounding box center [1092, 173] width 537 height 11
click at [898, 167] on pre "--url '[URL][DOMAIN_NAME][DATE]' \" at bounding box center [1092, 162] width 537 height 11
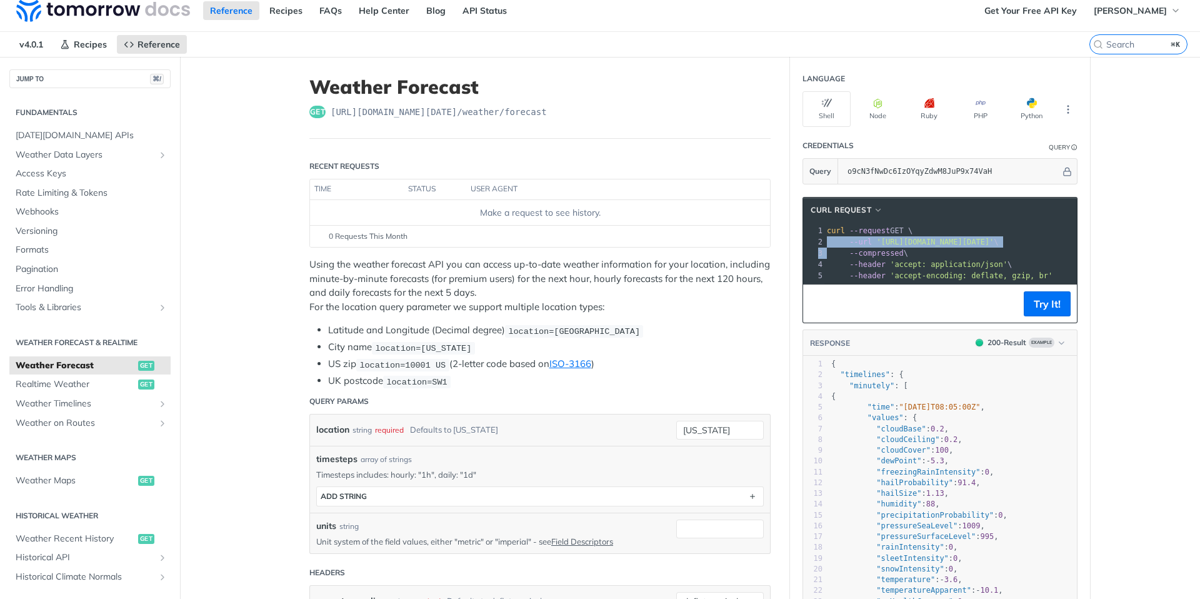
scroll to position [0, 0]
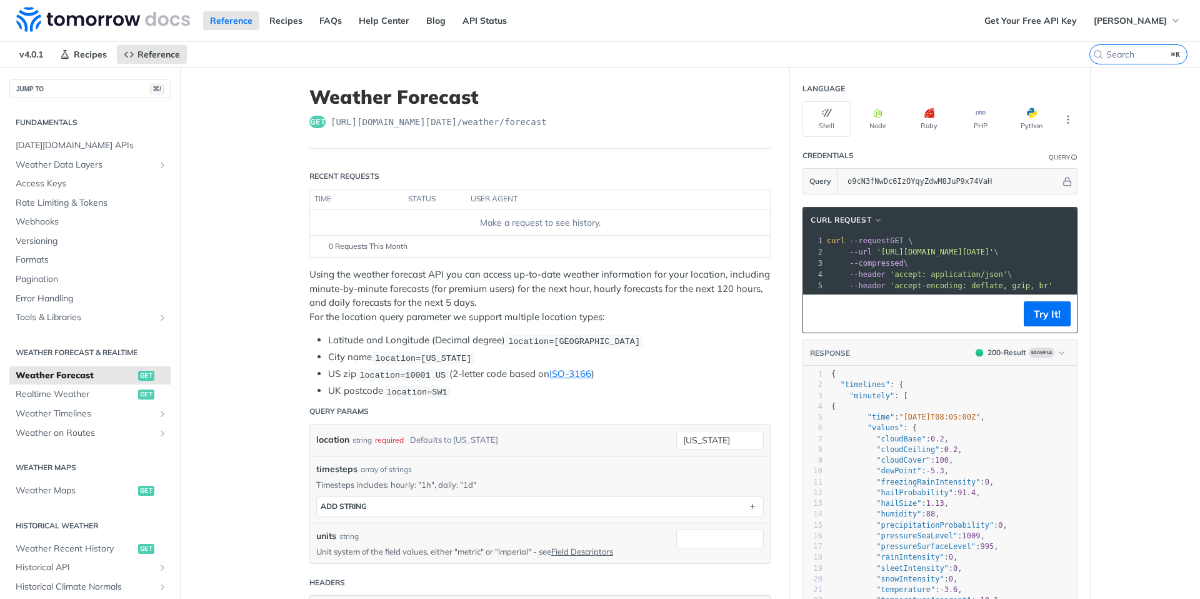
click at [522, 129] on header "Weather Forecast get [URL][DOMAIN_NAME][DATE] /weather/forecast" at bounding box center [539, 117] width 461 height 63
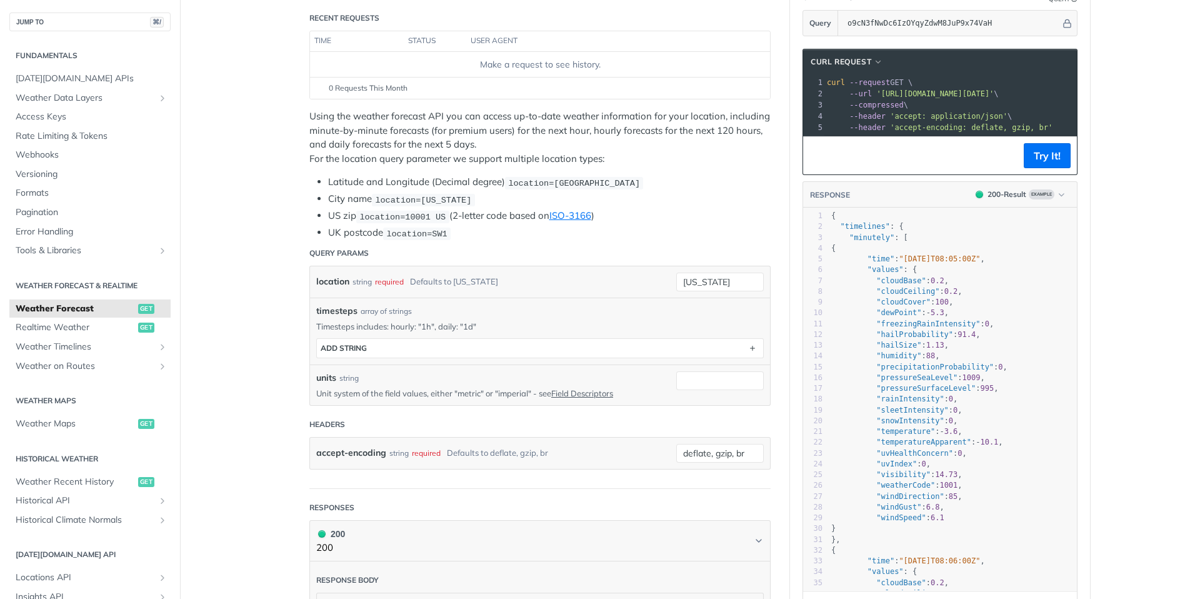
scroll to position [157, 0]
click at [1045, 164] on button "Try It!" at bounding box center [1046, 156] width 47 height 25
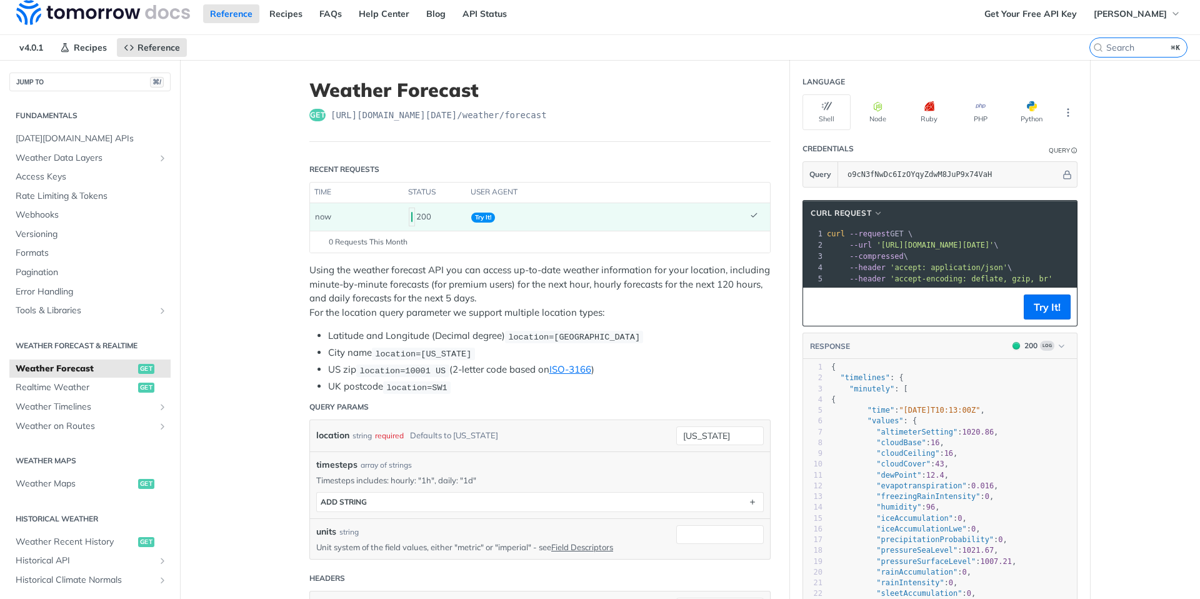
scroll to position [0, 0]
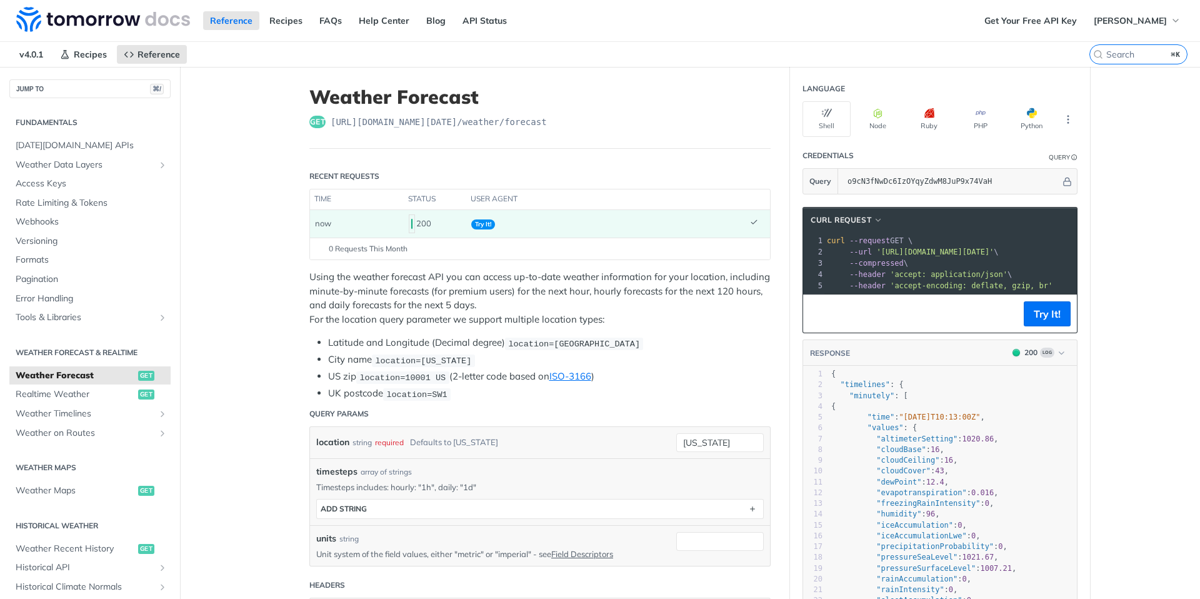
click at [571, 122] on div "get [URL][DOMAIN_NAME][DATE] /weather/forecast" at bounding box center [539, 122] width 461 height 12
click at [575, 121] on div "get [URL][DOMAIN_NAME][DATE] /weather/forecast" at bounding box center [539, 122] width 461 height 12
click at [575, 120] on div "get [URL][DOMAIN_NAME][DATE] /weather/forecast" at bounding box center [539, 122] width 461 height 12
click at [562, 121] on div "get [URL][DOMAIN_NAME][DATE] /weather/forecast" at bounding box center [539, 122] width 461 height 12
click at [842, 121] on button "Shell" at bounding box center [826, 119] width 48 height 36
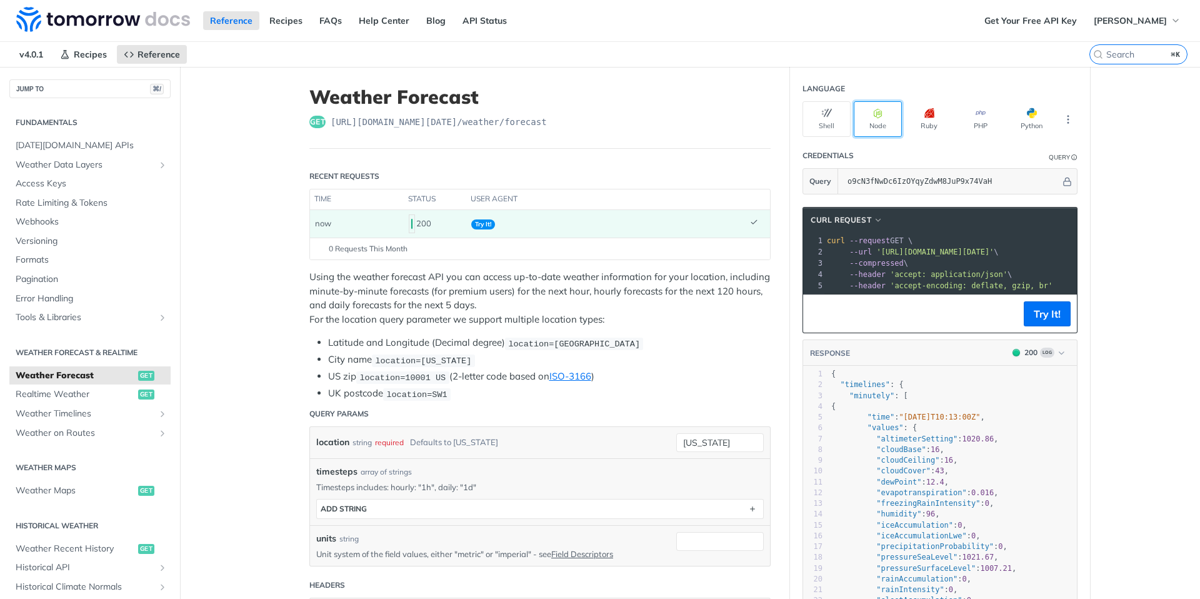
click at [897, 121] on button "Node" at bounding box center [877, 119] width 48 height 36
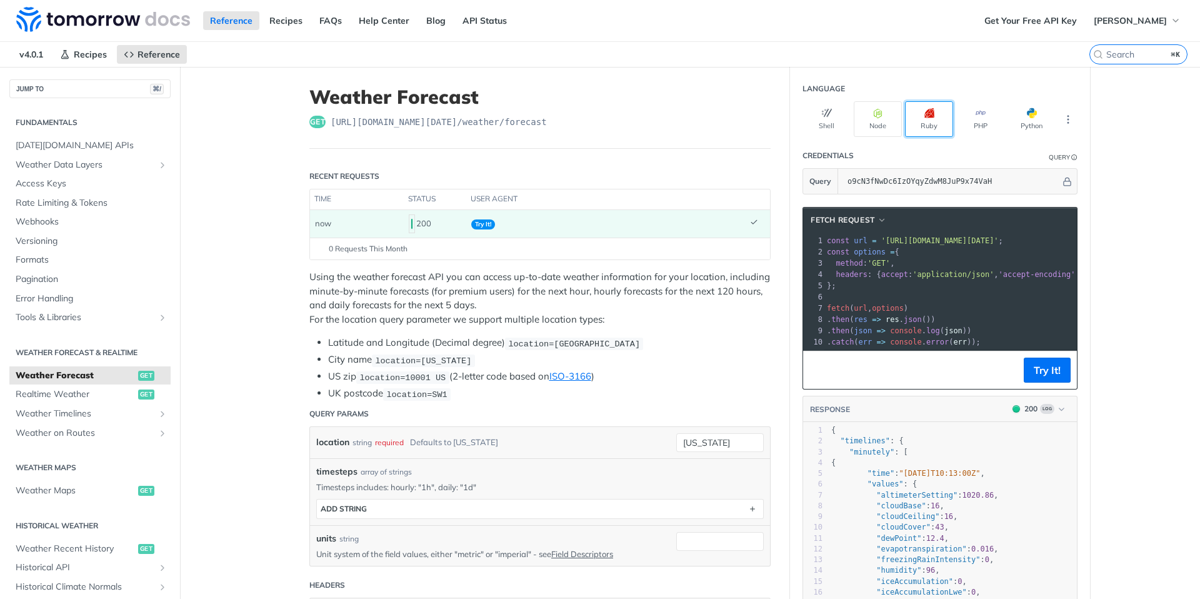
click at [918, 117] on button "Ruby" at bounding box center [929, 119] width 48 height 36
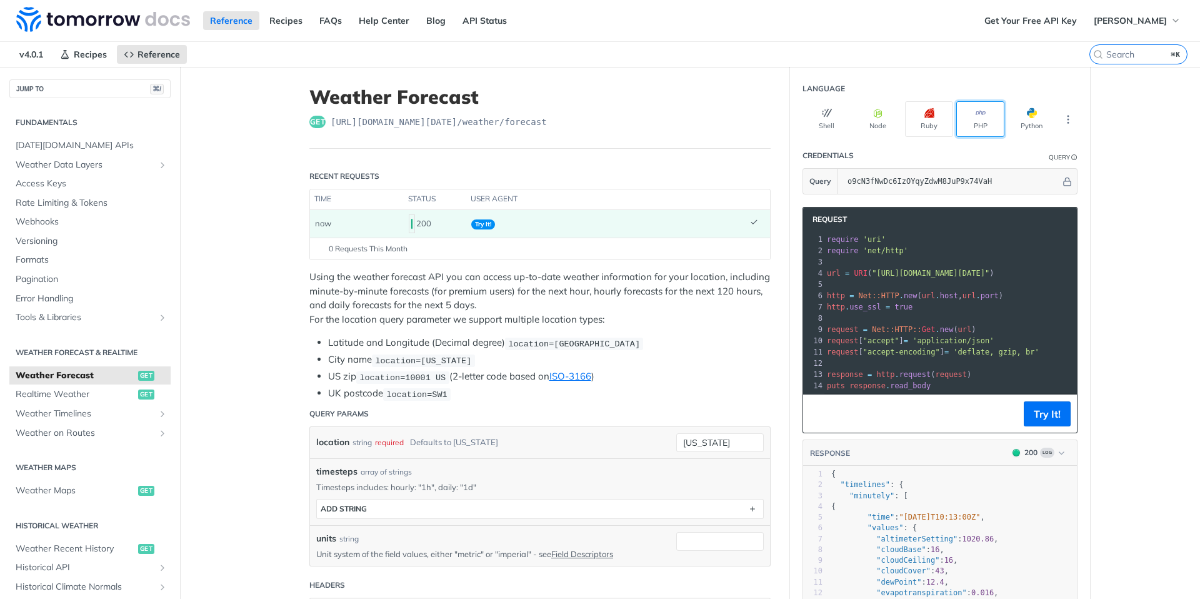
click at [981, 124] on button "PHP" at bounding box center [980, 119] width 48 height 36
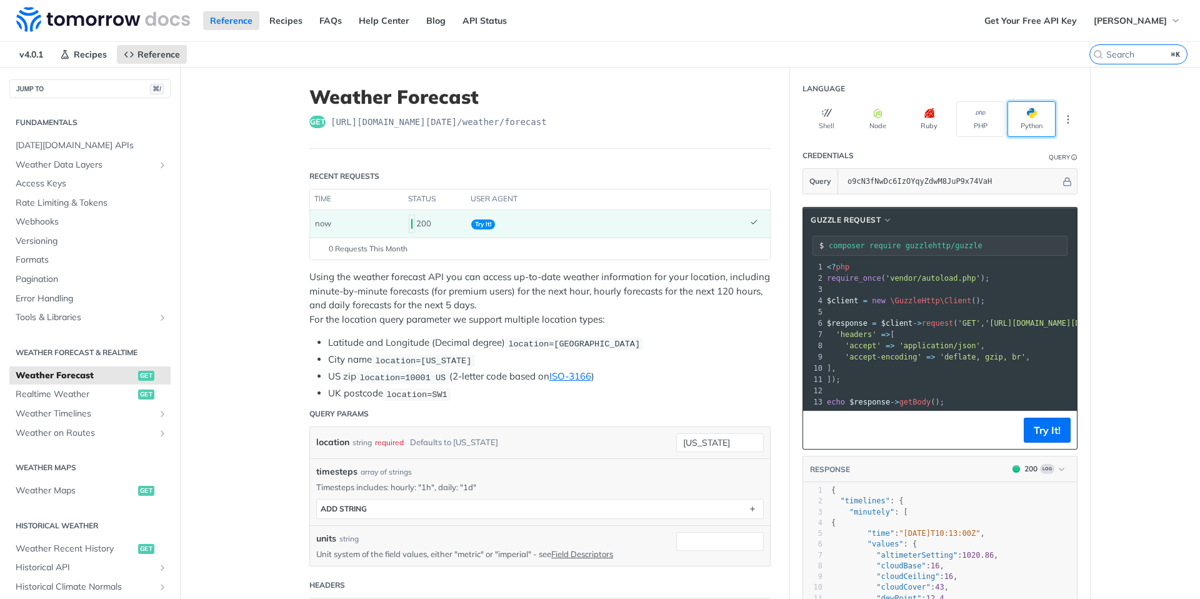
click at [1046, 121] on button "Python" at bounding box center [1031, 119] width 48 height 36
type input "python -m pip install requests"
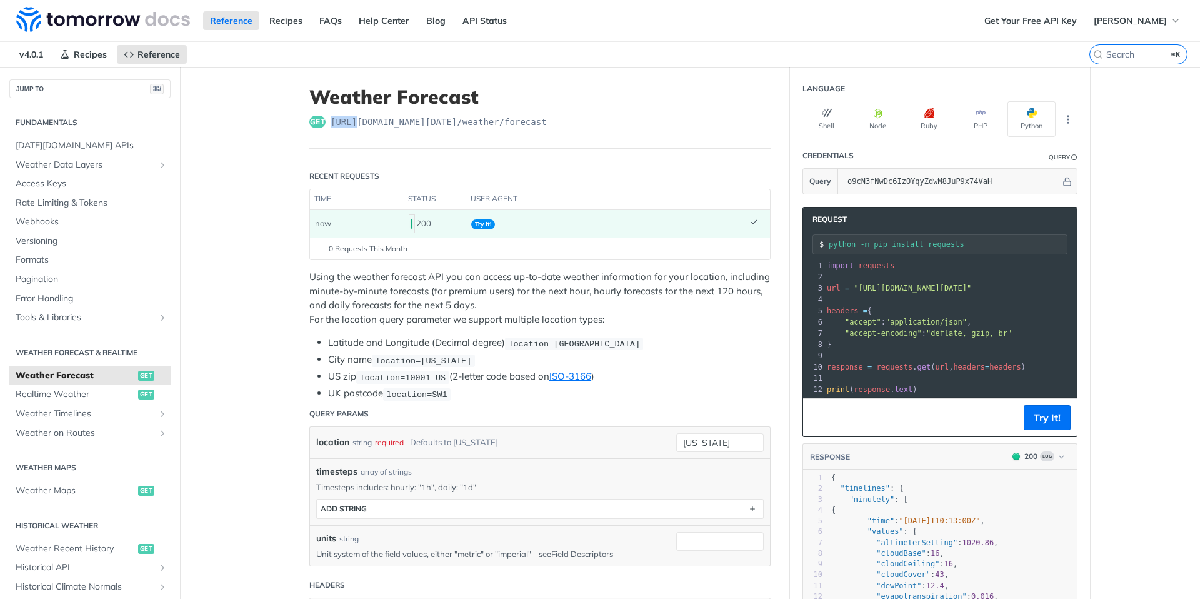
drag, startPoint x: 570, startPoint y: 117, endPoint x: 332, endPoint y: 128, distance: 238.3
click at [332, 128] on header "Weather Forecast get [URL][DOMAIN_NAME][DATE] /weather/forecast" at bounding box center [539, 117] width 461 height 63
click at [585, 123] on div "get [URL][DOMAIN_NAME][DATE] /weather/forecast" at bounding box center [539, 122] width 461 height 12
drag, startPoint x: 556, startPoint y: 122, endPoint x: 328, endPoint y: 127, distance: 228.1
click at [328, 127] on div "get [URL][DOMAIN_NAME][DATE] /weather/forecast" at bounding box center [539, 122] width 461 height 12
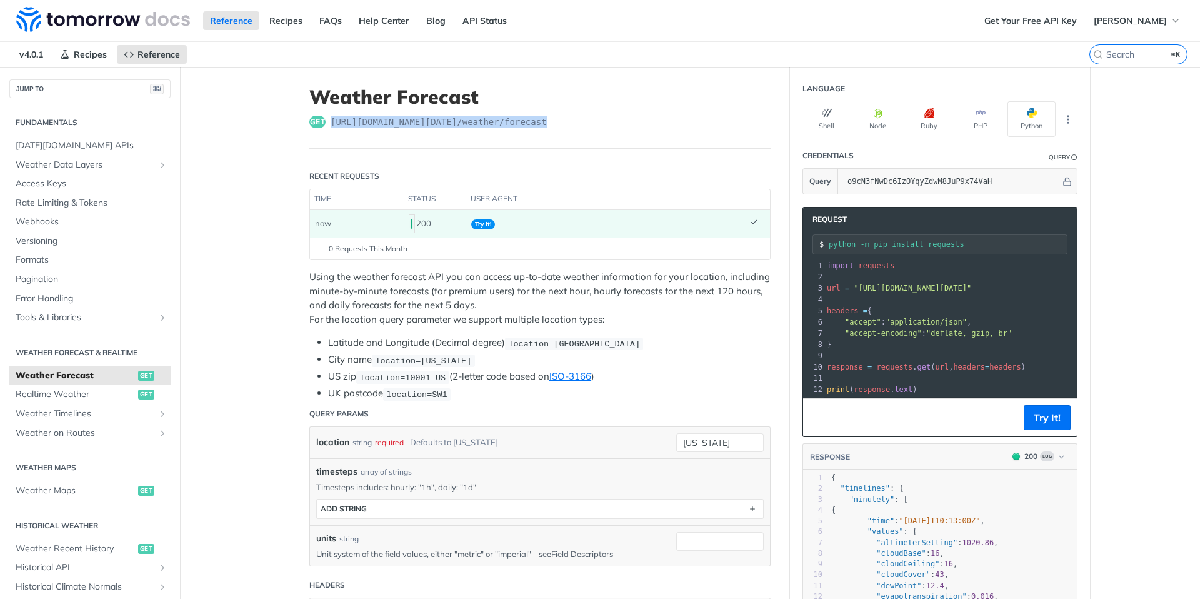
copy span "[URL][DOMAIN_NAME][DATE] /weather/forecast"
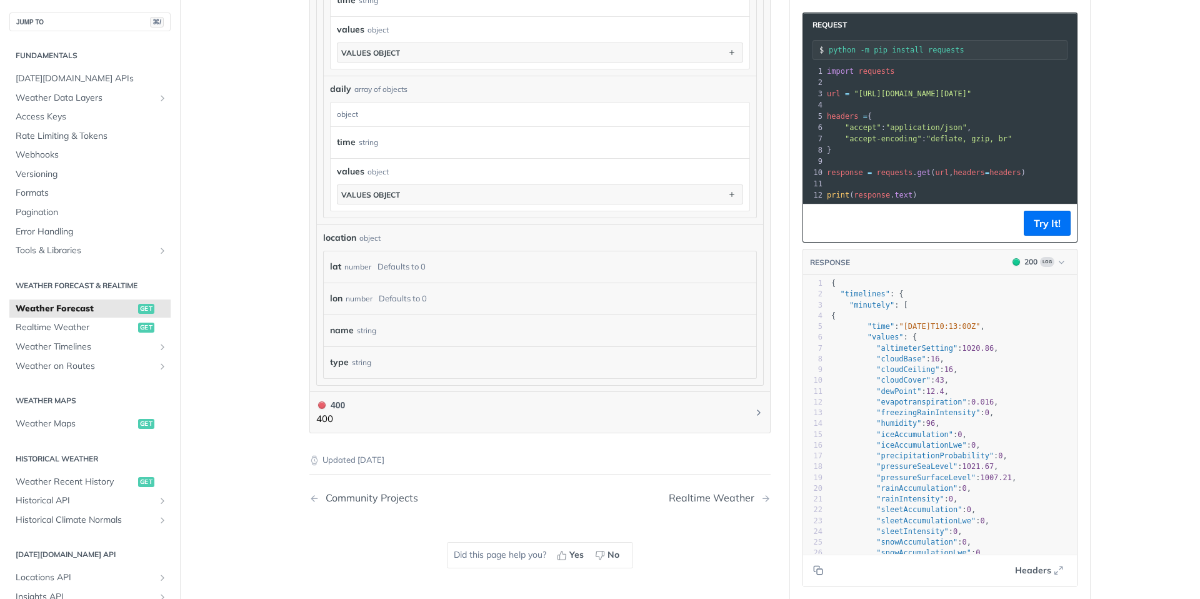
scroll to position [1025, 0]
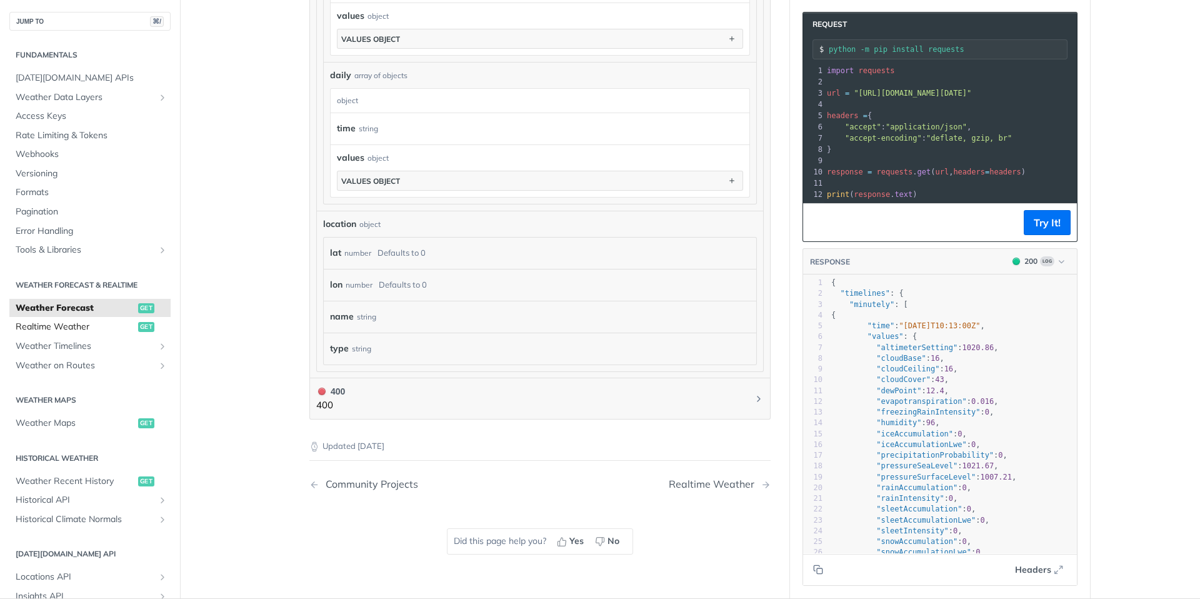
click at [49, 327] on span "Realtime Weather" at bounding box center [75, 327] width 119 height 12
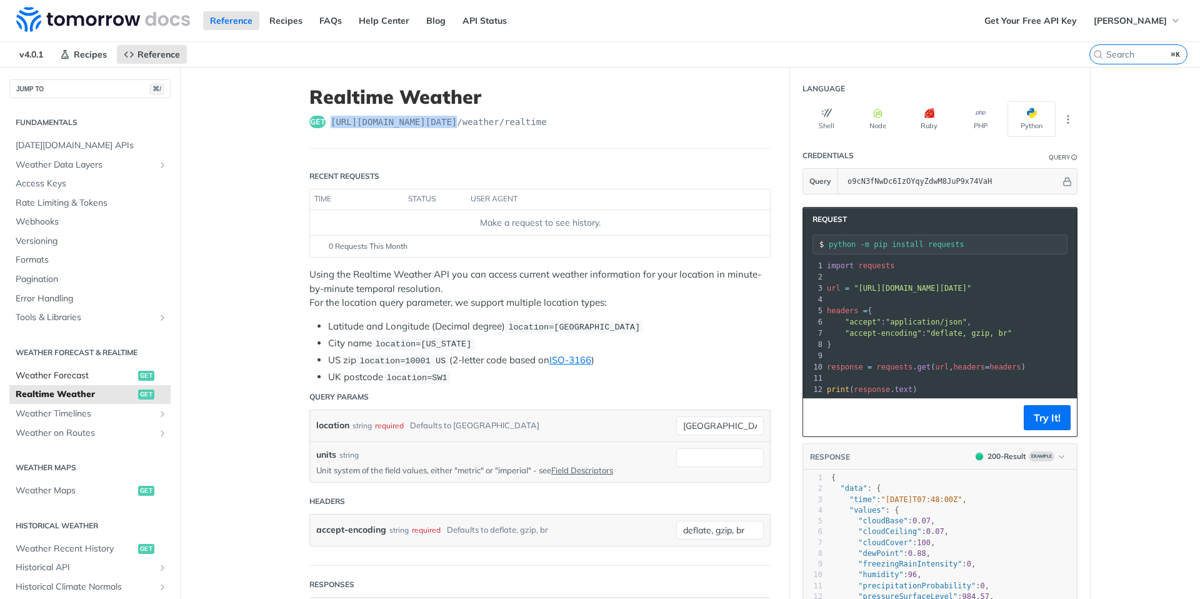
click at [36, 368] on link "Weather Forecast get" at bounding box center [89, 375] width 161 height 19
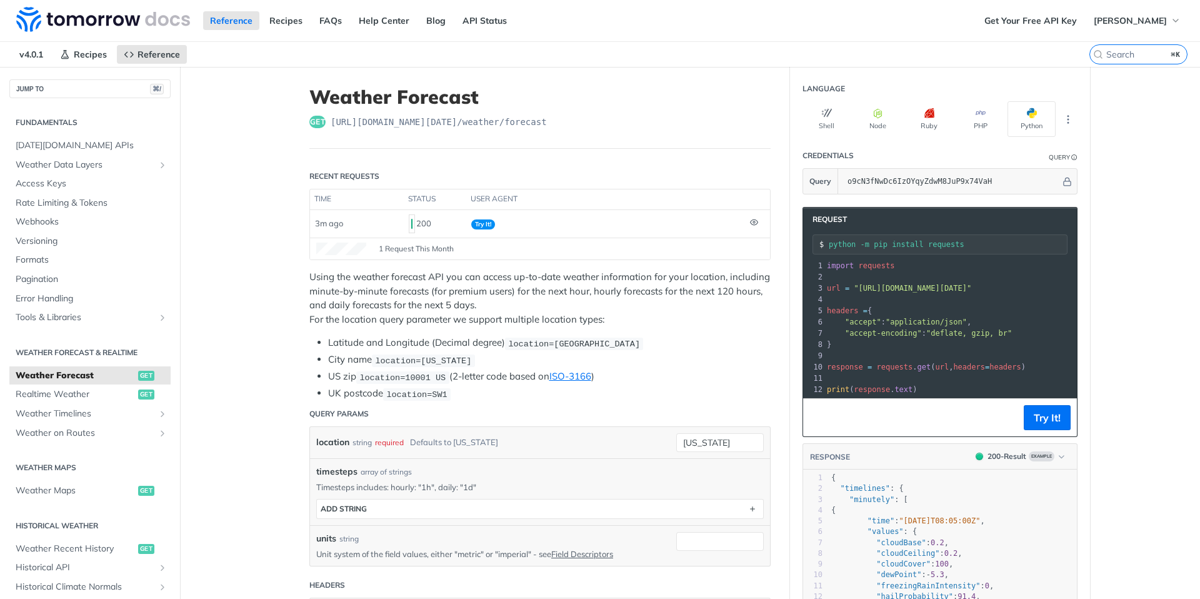
click at [634, 135] on header "Weather Forecast get [URL][DOMAIN_NAME][DATE] /weather/forecast" at bounding box center [539, 117] width 461 height 63
drag, startPoint x: 579, startPoint y: 121, endPoint x: 330, endPoint y: 118, distance: 249.3
click at [330, 118] on div "get [URL][DOMAIN_NAME][DATE] /weather/forecast" at bounding box center [539, 122] width 461 height 12
copy span "[URL][DOMAIN_NAME][DATE] /weather/forecast"
click at [827, 119] on button "Shell" at bounding box center [826, 119] width 48 height 36
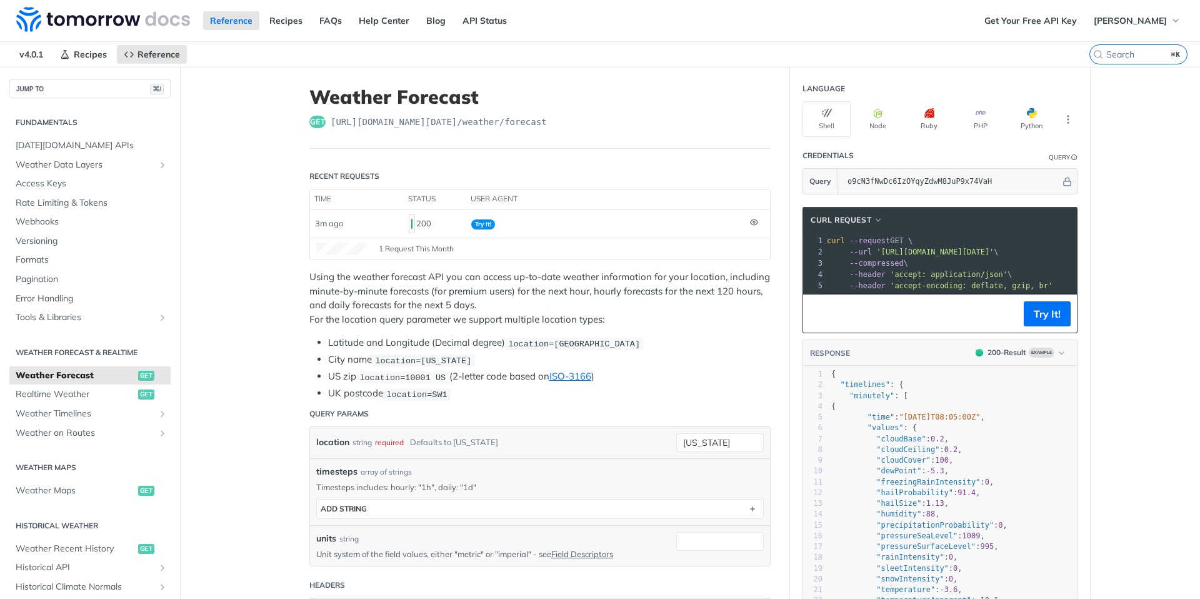
click at [918, 243] on pre "curl --request GET \" at bounding box center [1092, 240] width 537 height 11
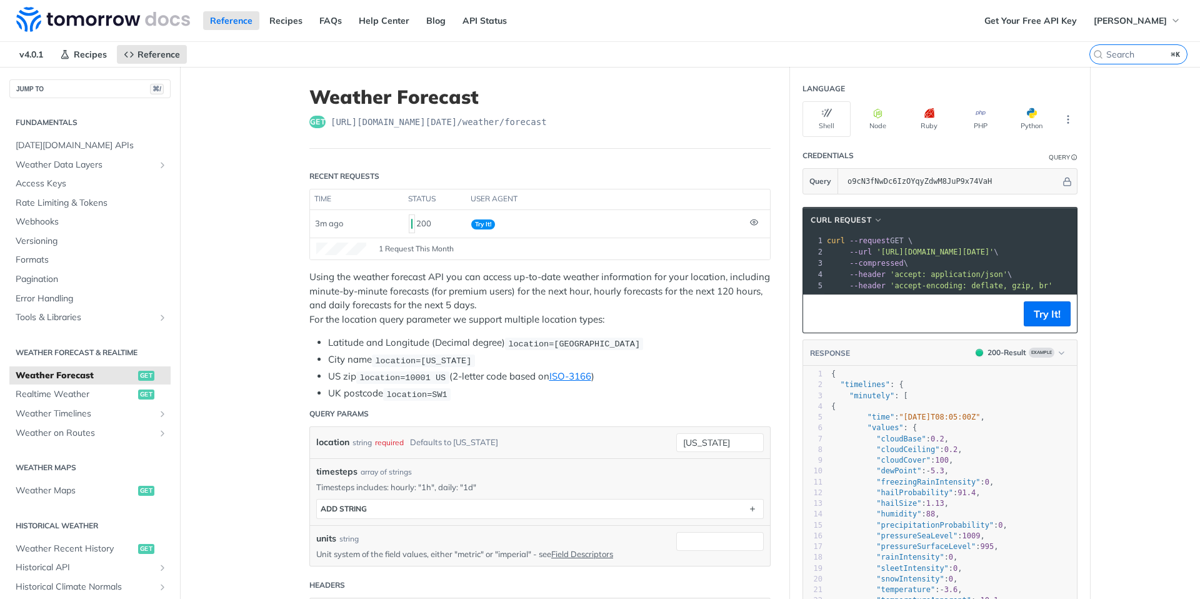
click at [915, 246] on pre "--url '[URL][DOMAIN_NAME][DATE]' \" at bounding box center [1092, 251] width 537 height 11
click at [1048, 309] on button "Try It!" at bounding box center [1046, 313] width 47 height 25
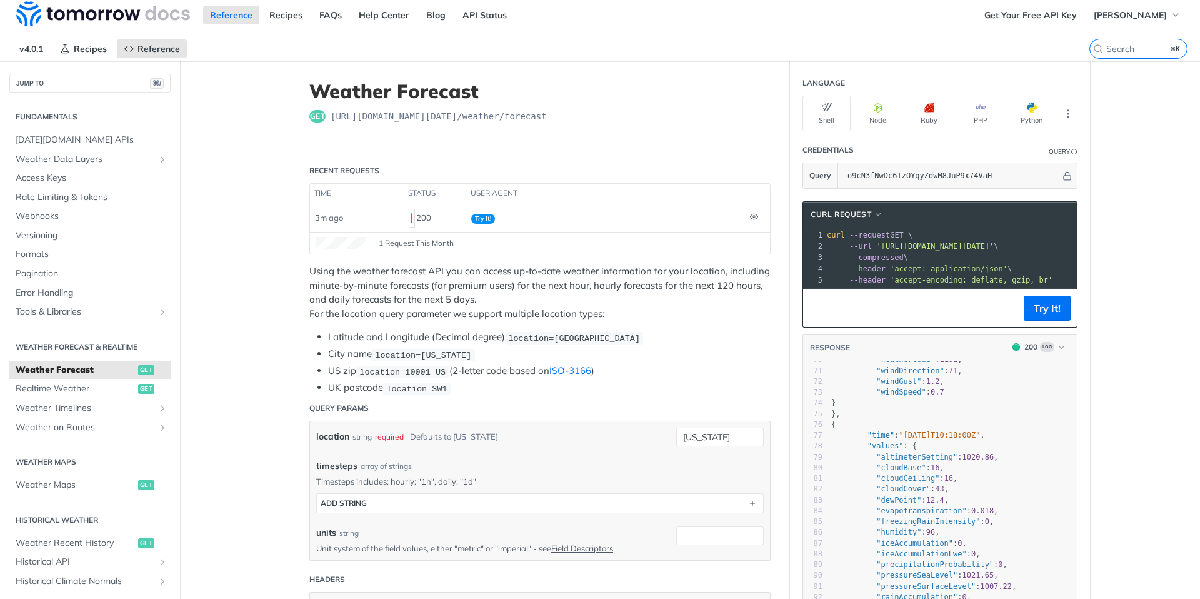
click at [893, 534] on span ""humidity"" at bounding box center [898, 531] width 45 height 9
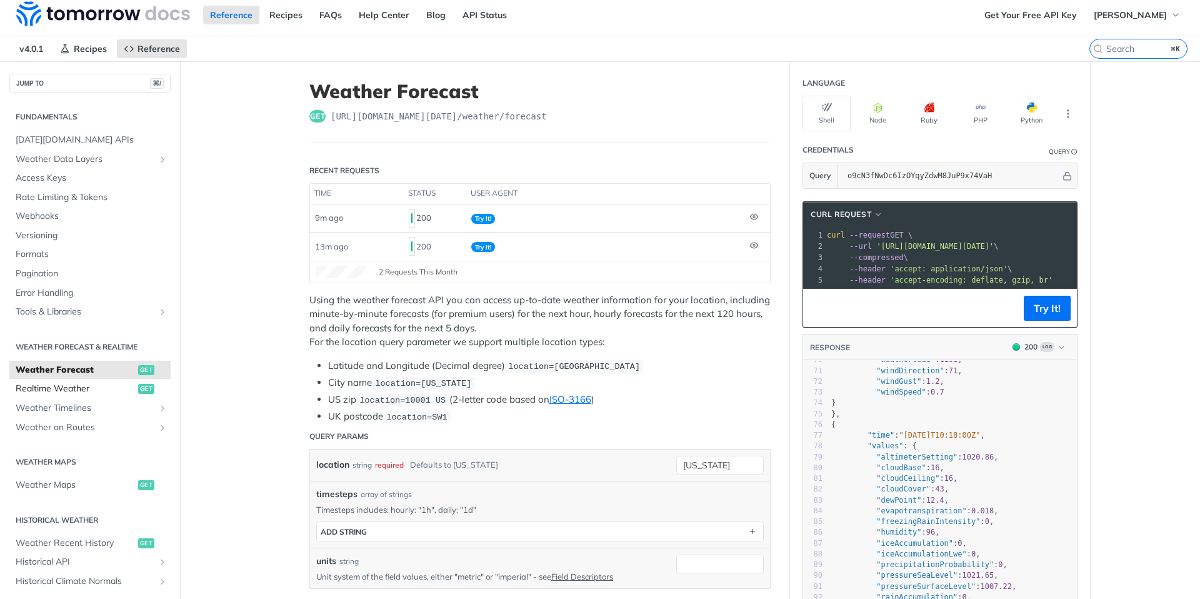
click at [59, 385] on span "Realtime Weather" at bounding box center [75, 388] width 119 height 12
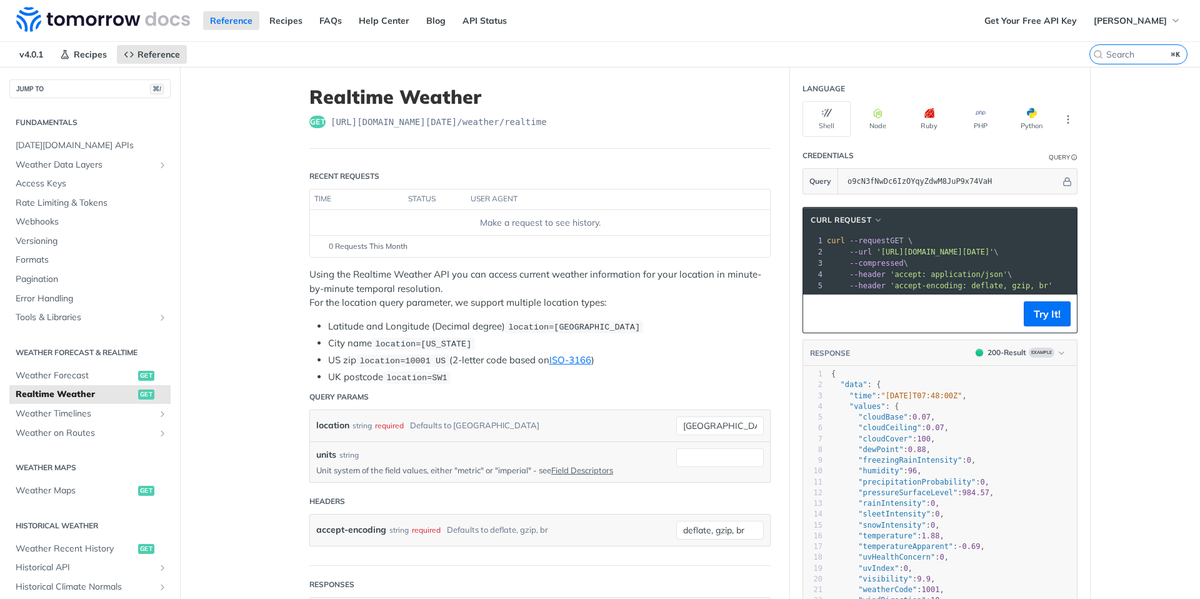
click at [557, 122] on div "get [URL][DOMAIN_NAME][DATE] /weather/realtime" at bounding box center [539, 122] width 461 height 12
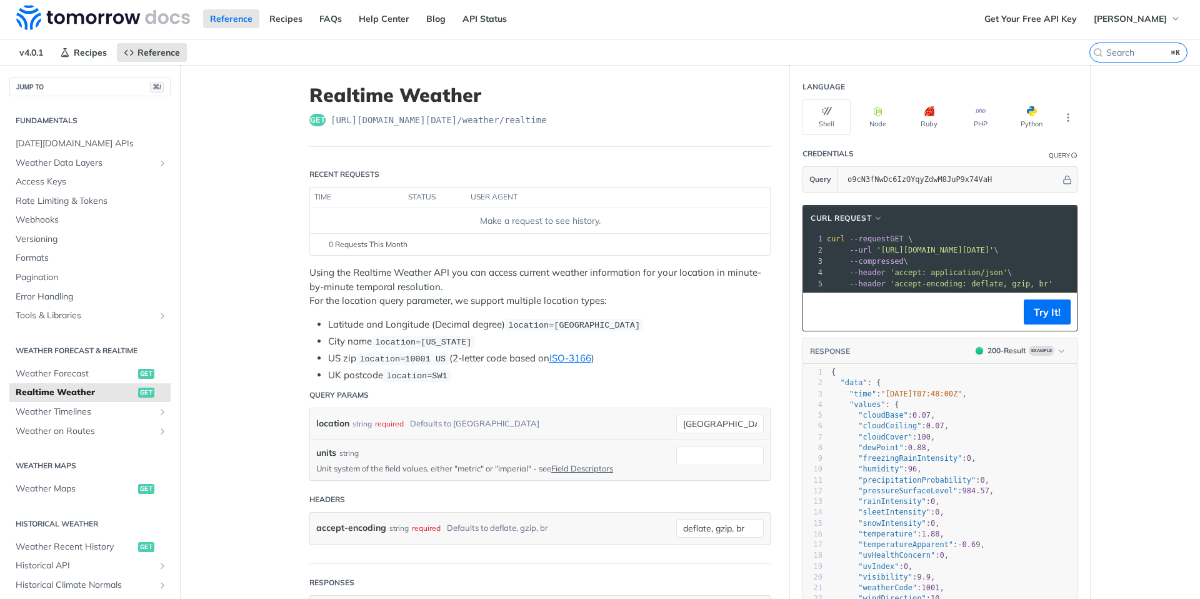
scroll to position [1, 0]
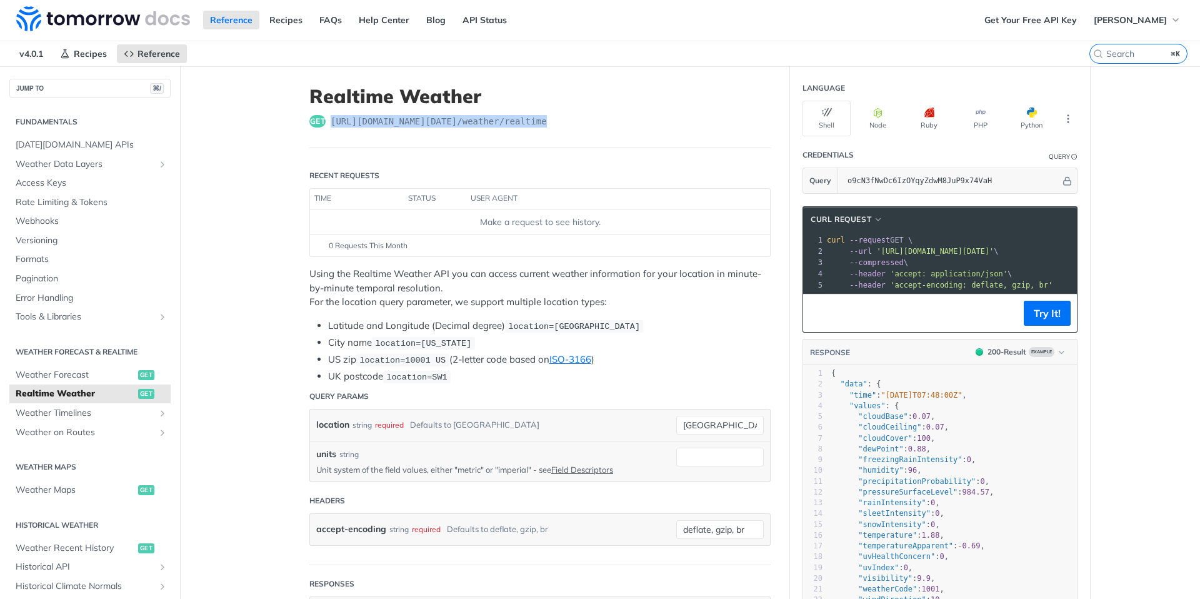
drag, startPoint x: 560, startPoint y: 122, endPoint x: 326, endPoint y: 118, distance: 234.9
click at [326, 118] on div "get [URL][DOMAIN_NAME][DATE] /weather/realtime" at bounding box center [539, 121] width 461 height 12
click at [80, 417] on span "Weather Timelines" at bounding box center [85, 413] width 139 height 12
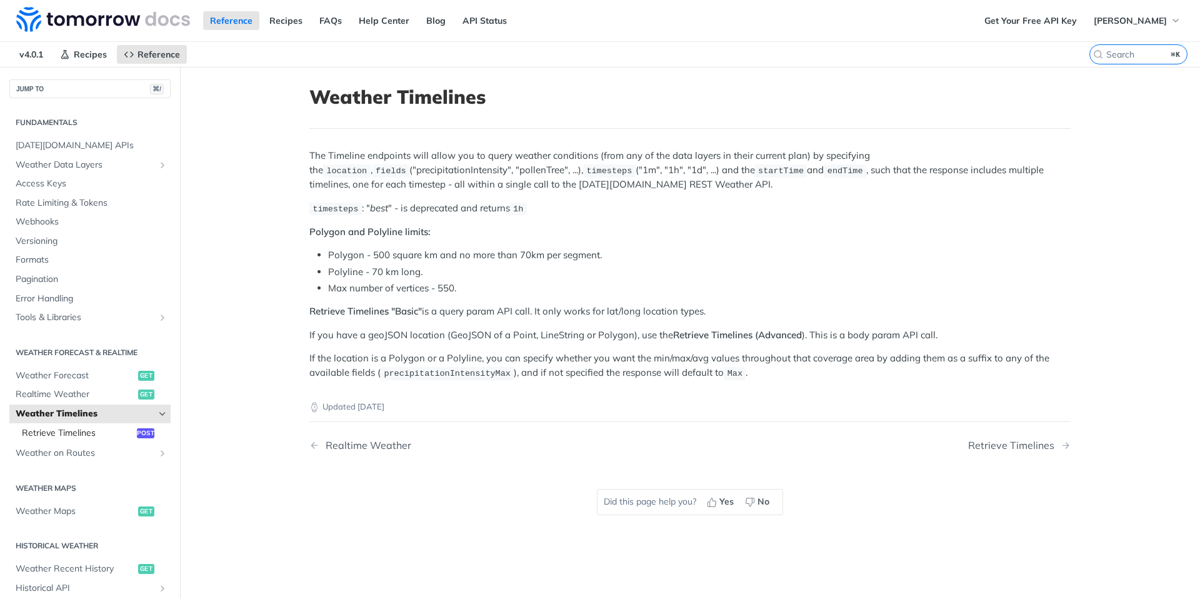
click at [74, 434] on span "Retrieve Timelines" at bounding box center [78, 433] width 112 height 12
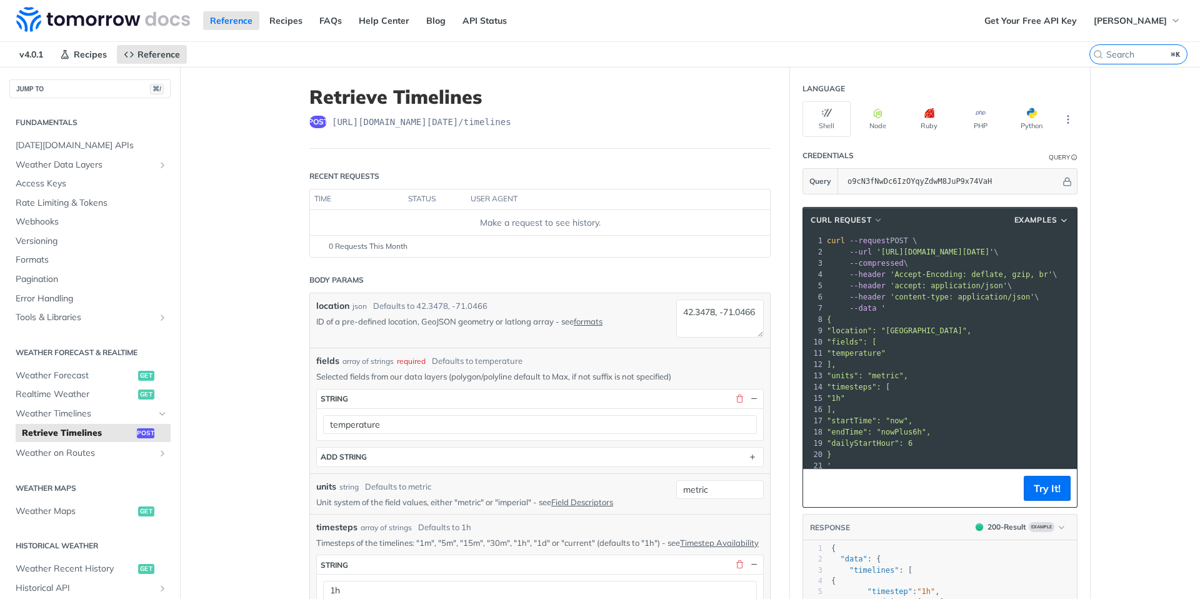
click at [993, 252] on span "'[URL][DOMAIN_NAME][DATE]'" at bounding box center [934, 251] width 117 height 9
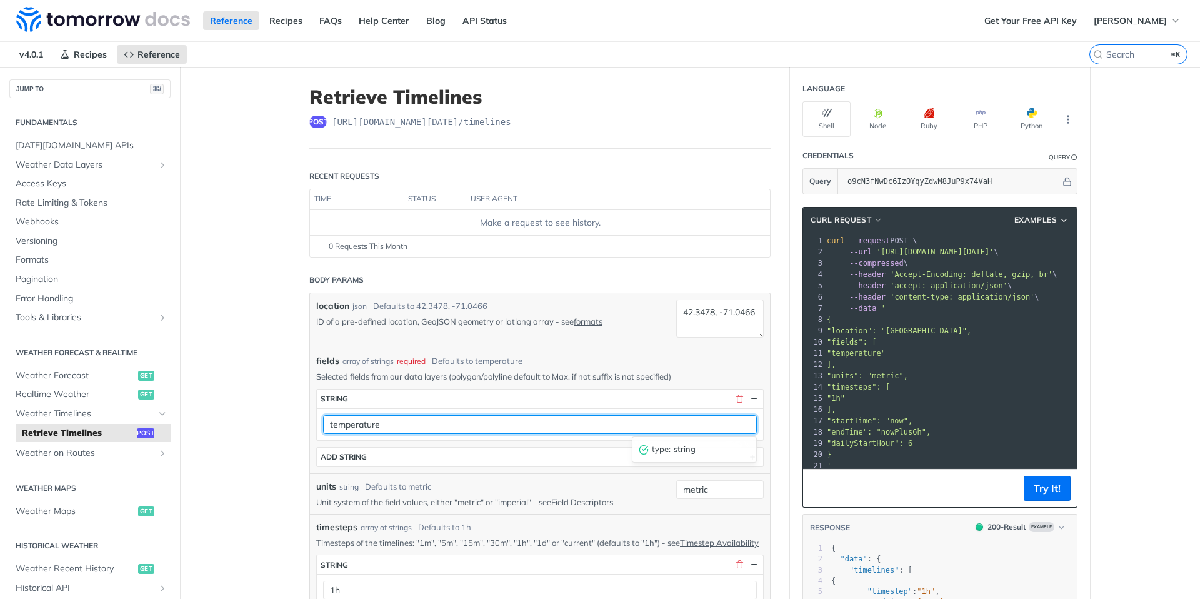
click at [422, 432] on div "temperature type : string" at bounding box center [540, 424] width 446 height 32
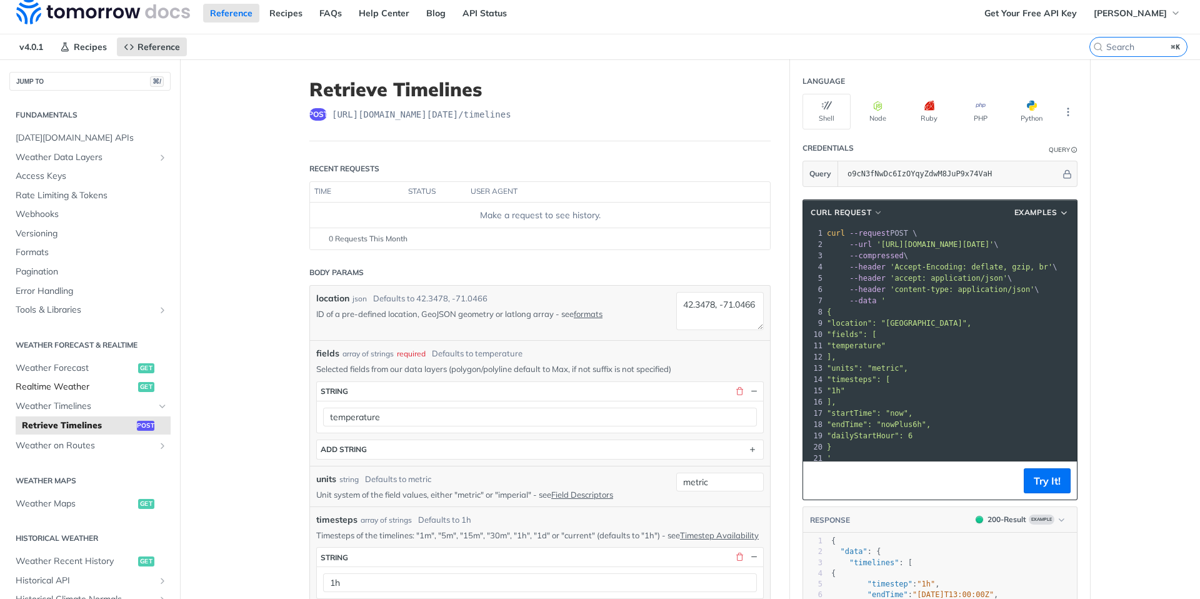
click at [80, 392] on span "Realtime Weather" at bounding box center [75, 386] width 119 height 12
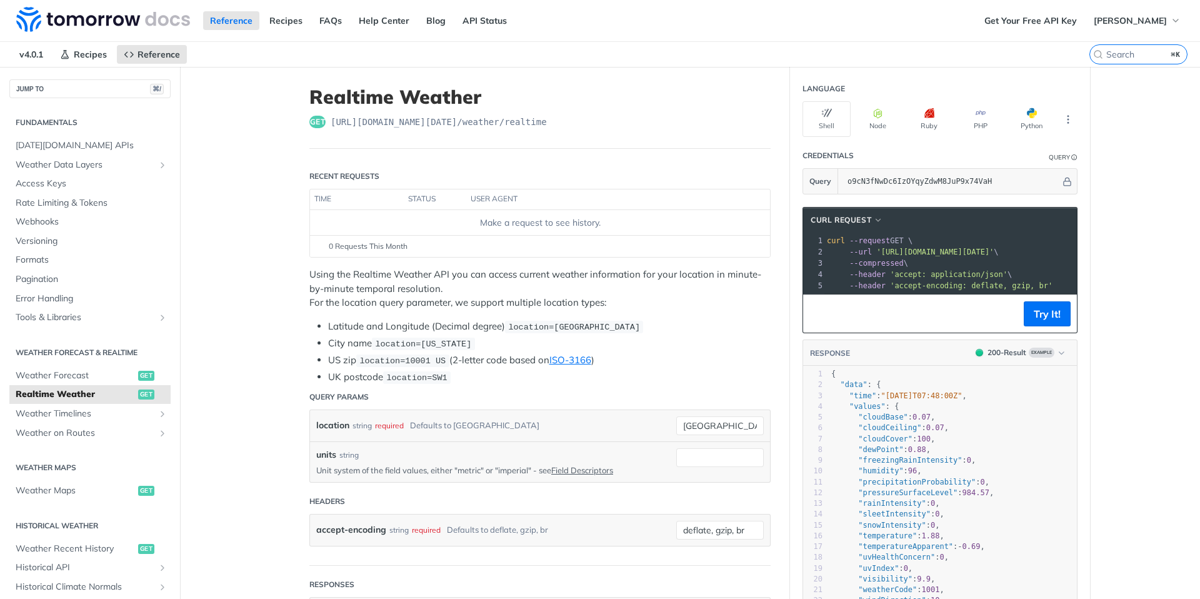
click at [67, 384] on link "Weather Forecast get" at bounding box center [89, 375] width 161 height 19
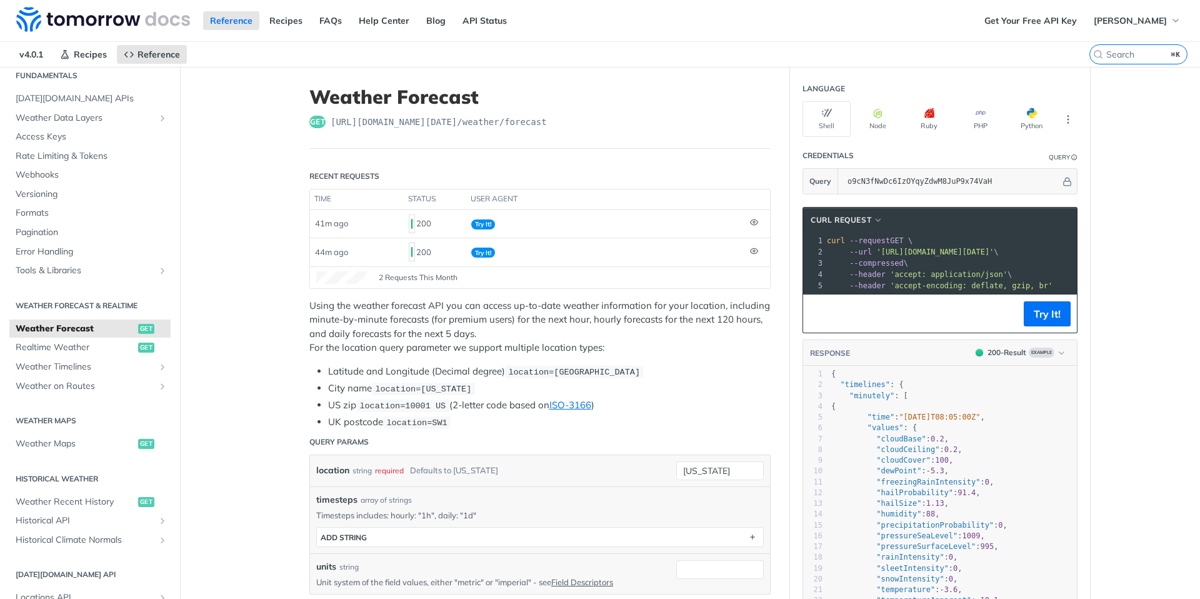
scroll to position [51, 0]
click at [68, 437] on span "Weather Maps" at bounding box center [75, 439] width 119 height 12
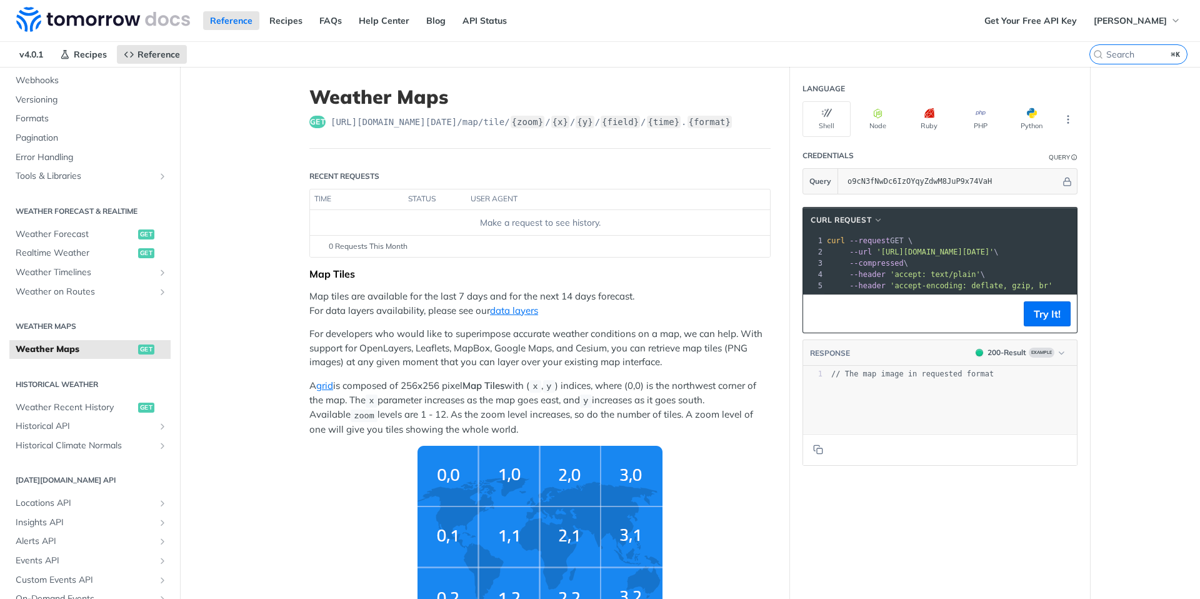
scroll to position [144, 0]
click at [99, 404] on span "Weather Recent History" at bounding box center [75, 405] width 119 height 12
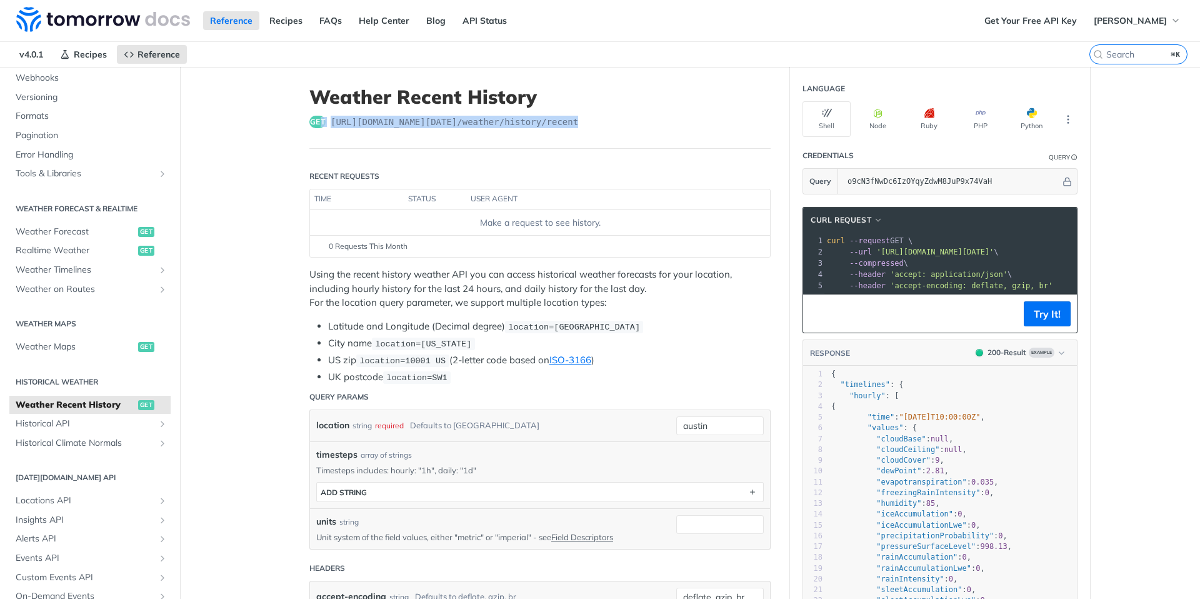
drag, startPoint x: 587, startPoint y: 121, endPoint x: 321, endPoint y: 125, distance: 265.6
click at [321, 125] on div "get [URL][DOMAIN_NAME][DATE] /weather/history/recent" at bounding box center [539, 122] width 461 height 12
copy div "t [URL][DOMAIN_NAME][DATE] /weather/history/recent"
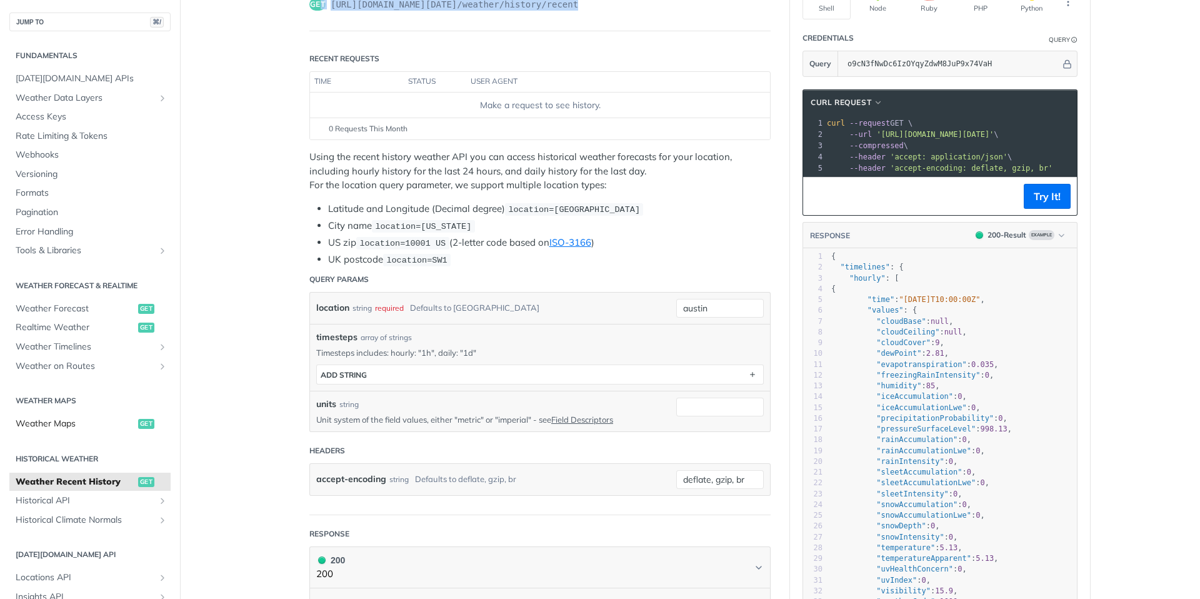
scroll to position [104, 0]
